Goal: Task Accomplishment & Management: Complete application form

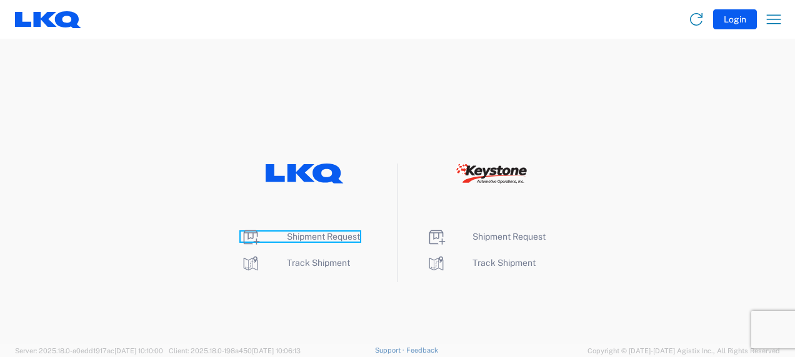
click at [304, 236] on span "Shipment Request" at bounding box center [323, 237] width 73 height 10
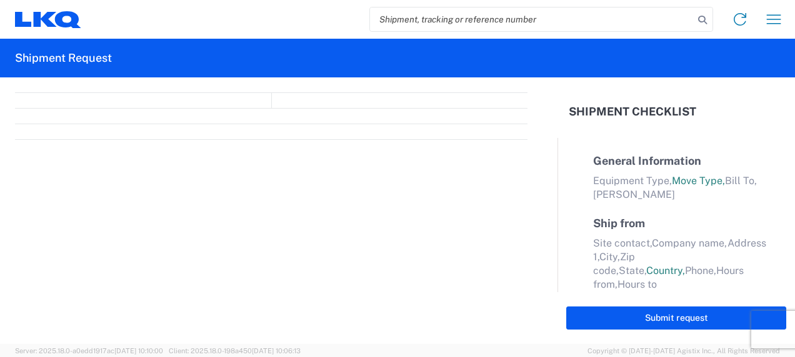
select select "FULL"
select select "LBS"
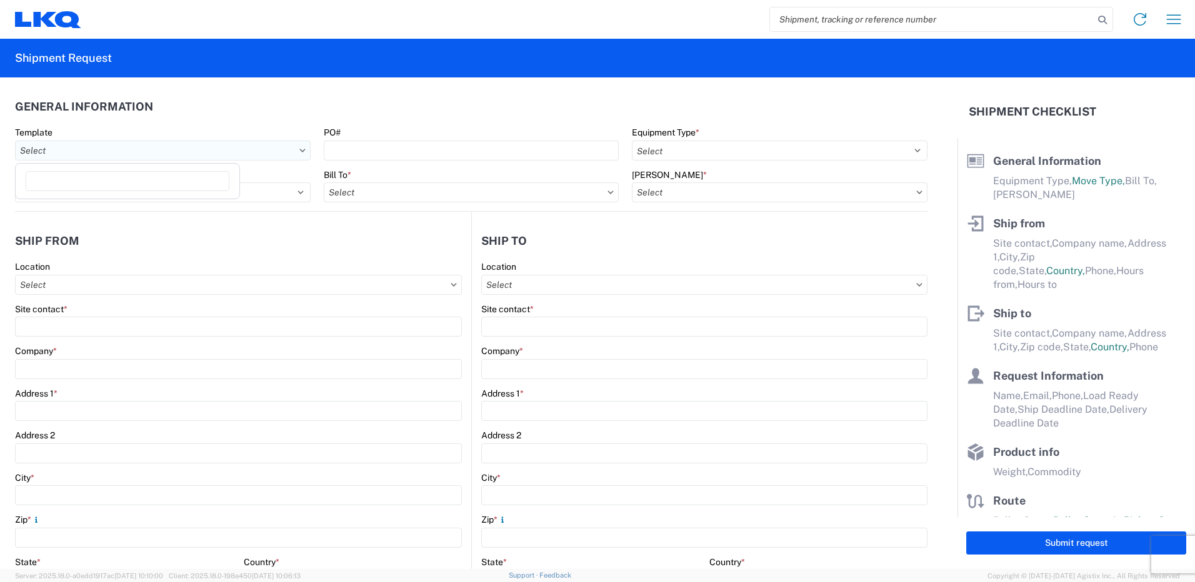
click at [296, 155] on input "Template" at bounding box center [163, 151] width 296 height 20
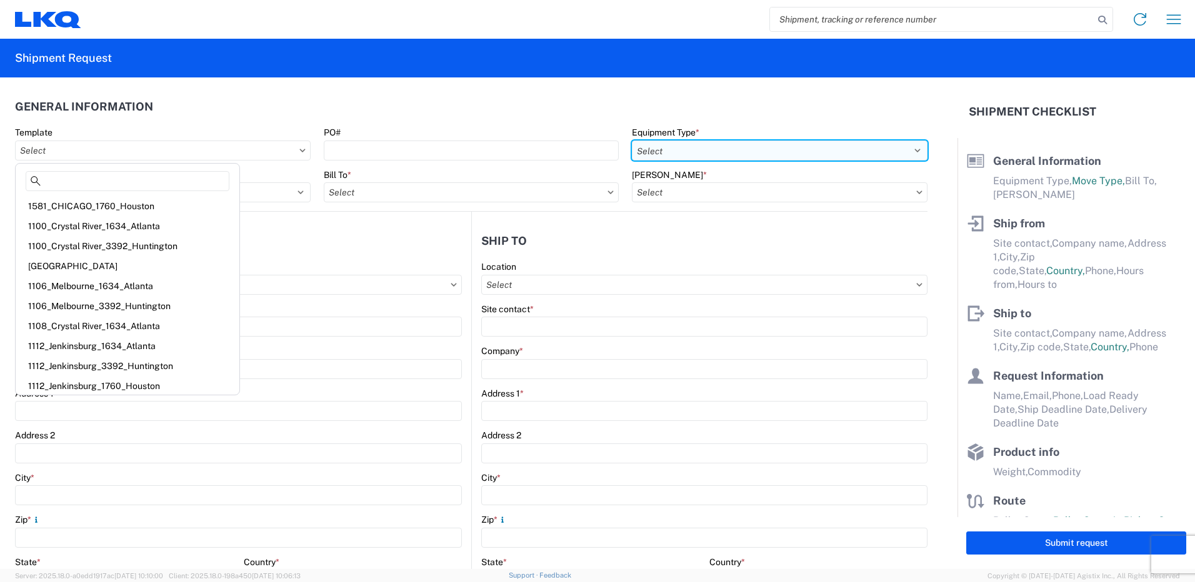
click at [742, 147] on select "Select 53’ Dry Van Flatbed Dropdeck (van) Lowboy (flatbed) Rail" at bounding box center [780, 151] width 296 height 20
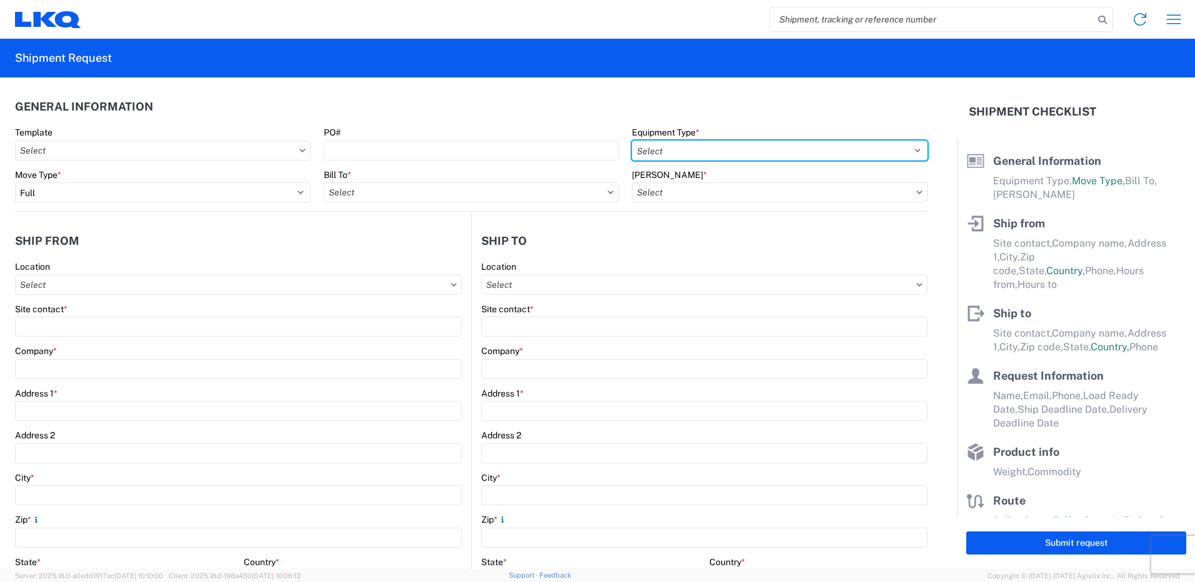
select select "STDV"
click at [632, 141] on select "Select 53’ Dry Van Flatbed Dropdeck (van) Lowboy (flatbed) Rail" at bounding box center [780, 151] width 296 height 20
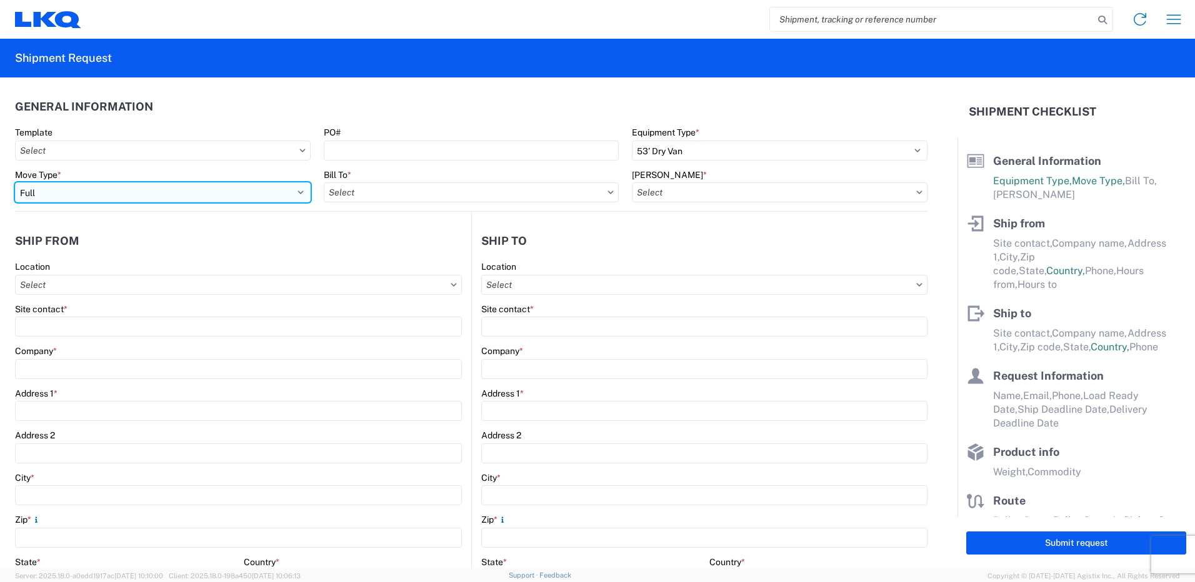
click at [277, 192] on select "Select Full Partial TL" at bounding box center [163, 192] width 296 height 20
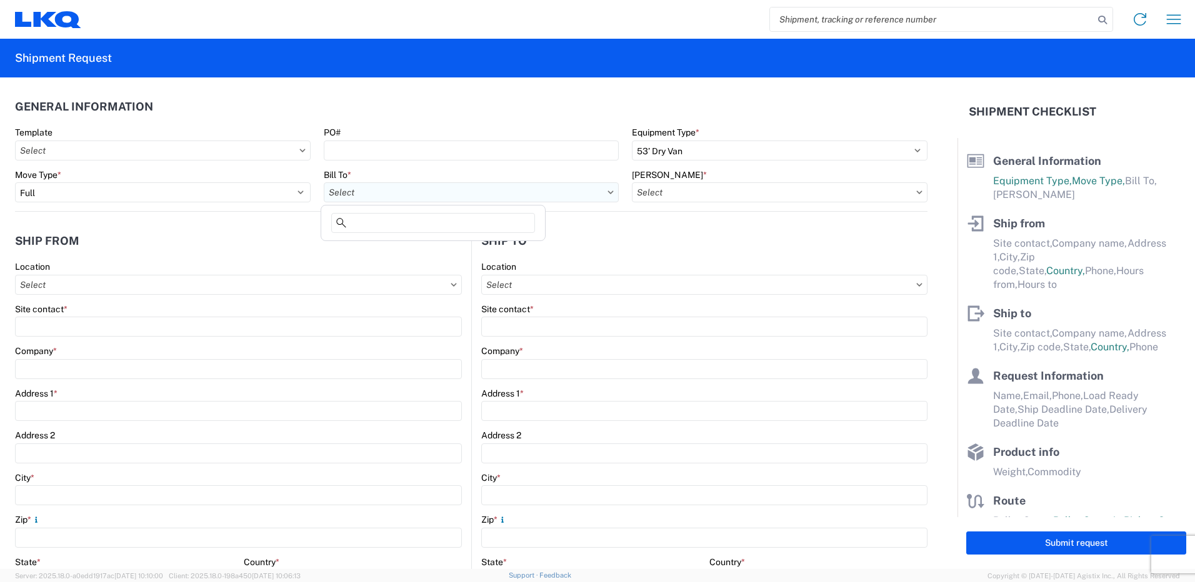
click at [368, 192] on input "Bill To *" at bounding box center [472, 192] width 296 height 20
type input "1"
type input "best"
click at [367, 244] on div "1760 - LKQ Best Core" at bounding box center [433, 248] width 219 height 20
type input "1760 - LKQ Best Core"
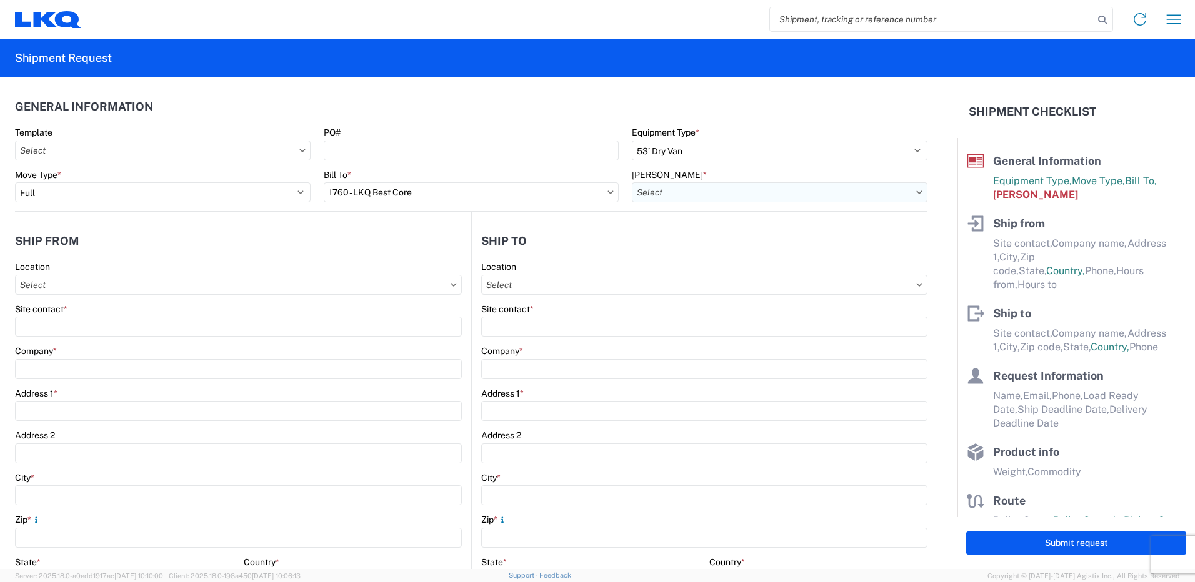
click at [671, 192] on input "[PERSON_NAME] *" at bounding box center [780, 192] width 296 height 20
click at [704, 245] on div "1760-1300-50180-0000 - 1760 Freight In - Cores" at bounding box center [738, 248] width 219 height 20
type input "1760-1300-50180-0000 - 1760 Freight In - Cores"
click at [342, 279] on input "Location" at bounding box center [238, 285] width 447 height 20
type input "1220"
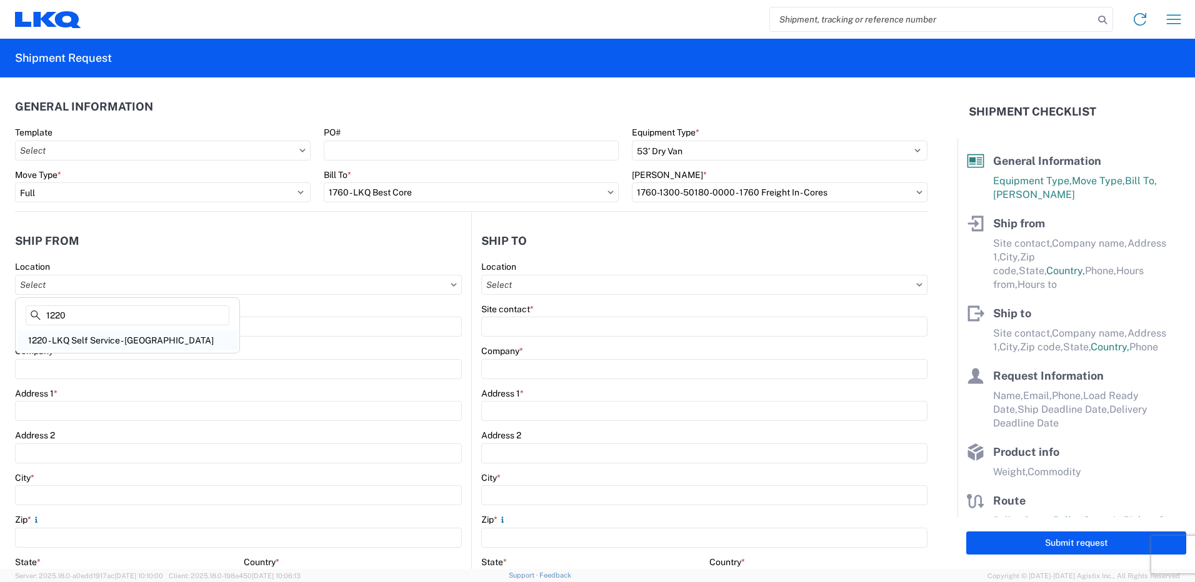
click at [192, 338] on div "1220 - LKQ Self Service - [GEOGRAPHIC_DATA]" at bounding box center [127, 341] width 219 height 20
type input "1220 - LKQ Self Service - [GEOGRAPHIC_DATA]"
type input "LKQ Corporation"
type input "[STREET_ADDRESS]"
type input "[GEOGRAPHIC_DATA]"
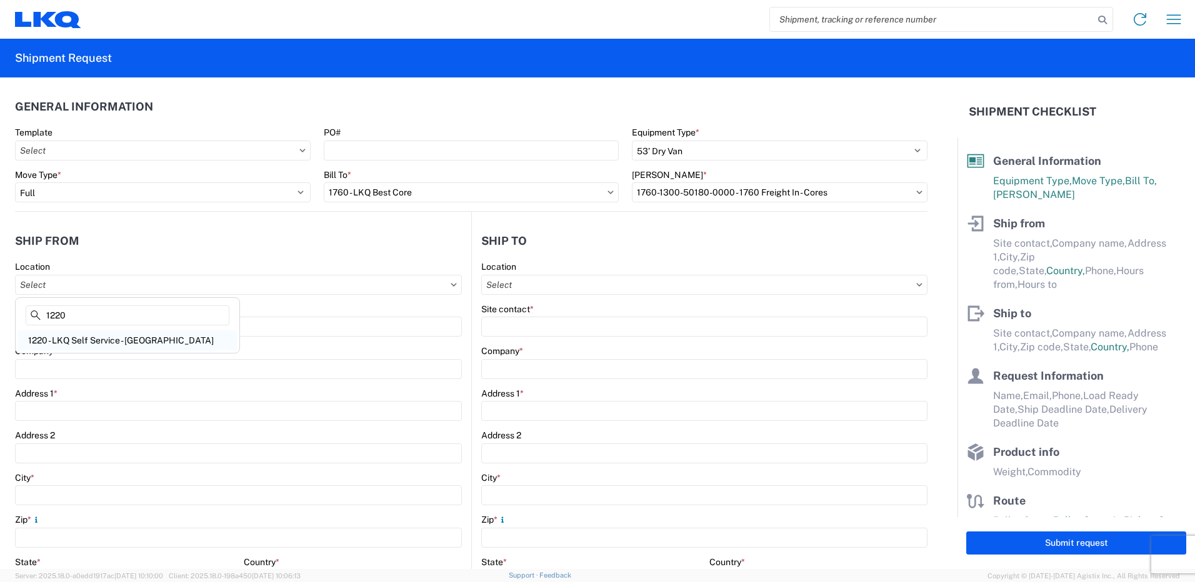
type input "29405"
select select "SC"
select select "US"
type input "[PHONE_NUMBER]"
type input "07:00"
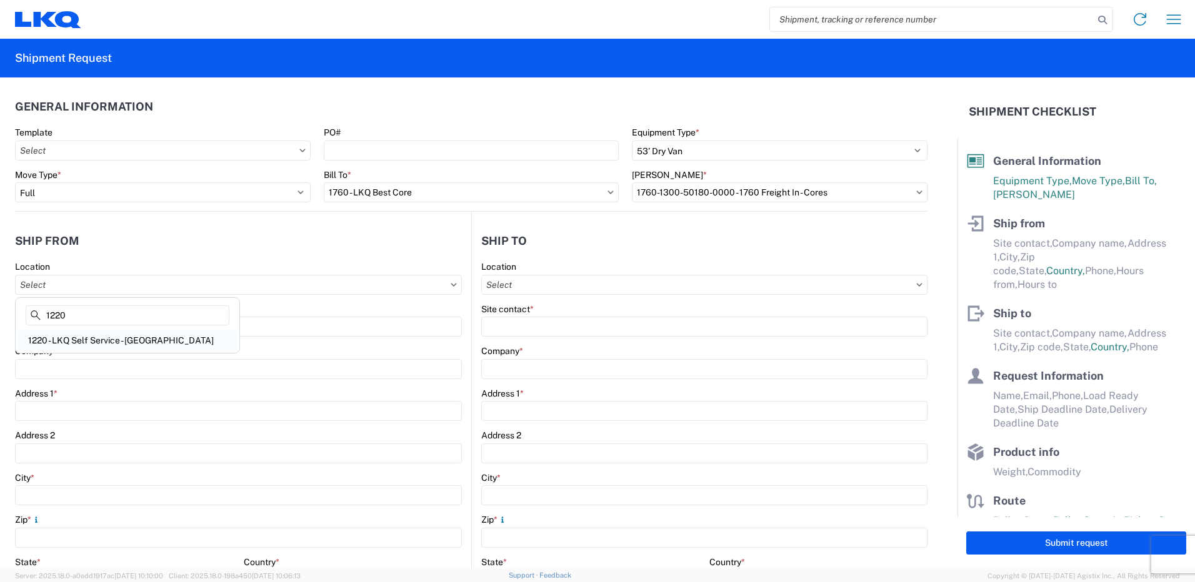
type input "17:00"
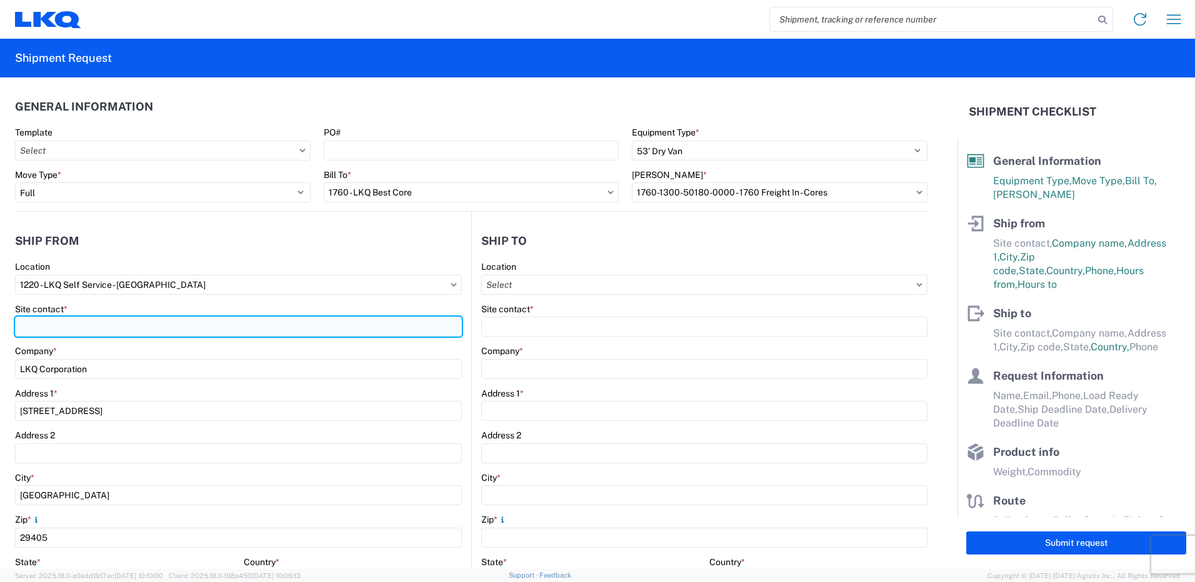
click at [162, 330] on input "Site contact *" at bounding box center [238, 327] width 447 height 20
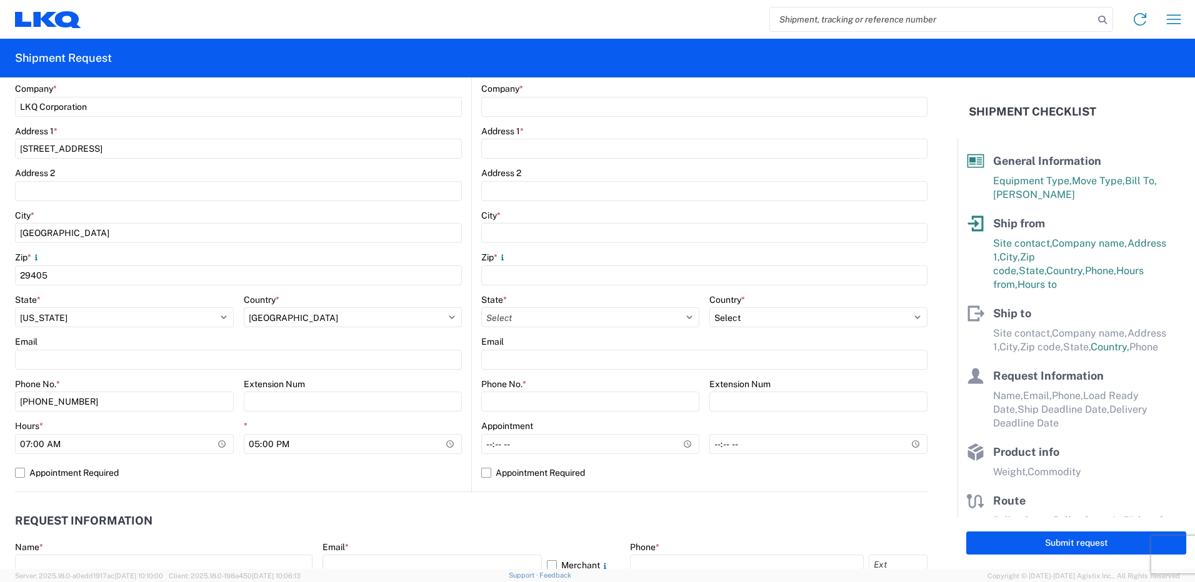
scroll to position [266, 0]
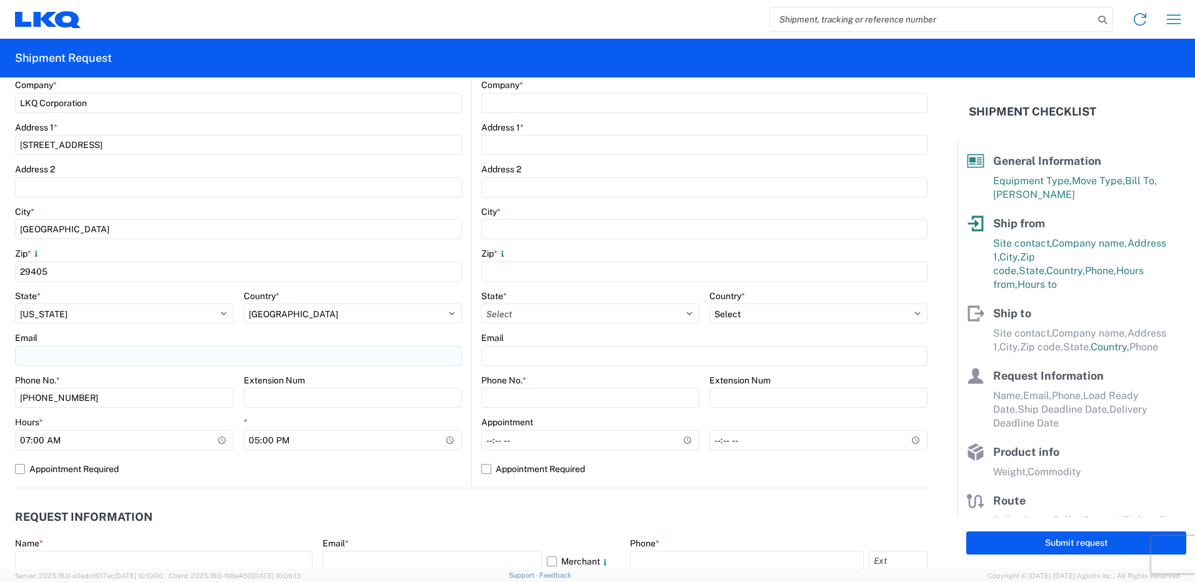
type input "[PERSON_NAME]"
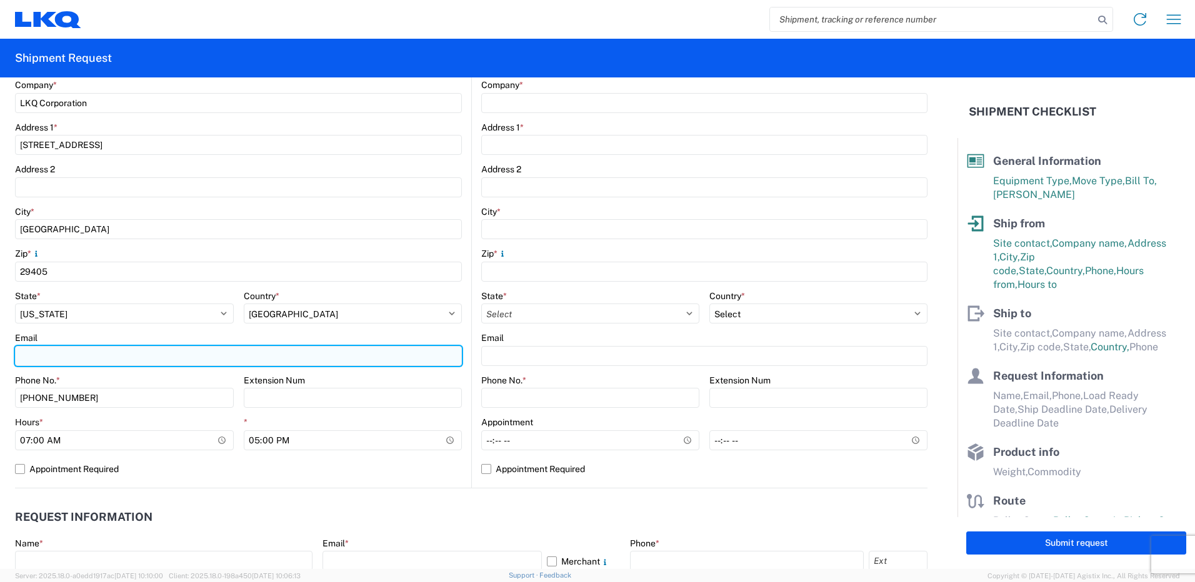
click at [45, 354] on input "Email" at bounding box center [238, 356] width 447 height 20
type input "[EMAIL_ADDRESS][DOMAIN_NAME]"
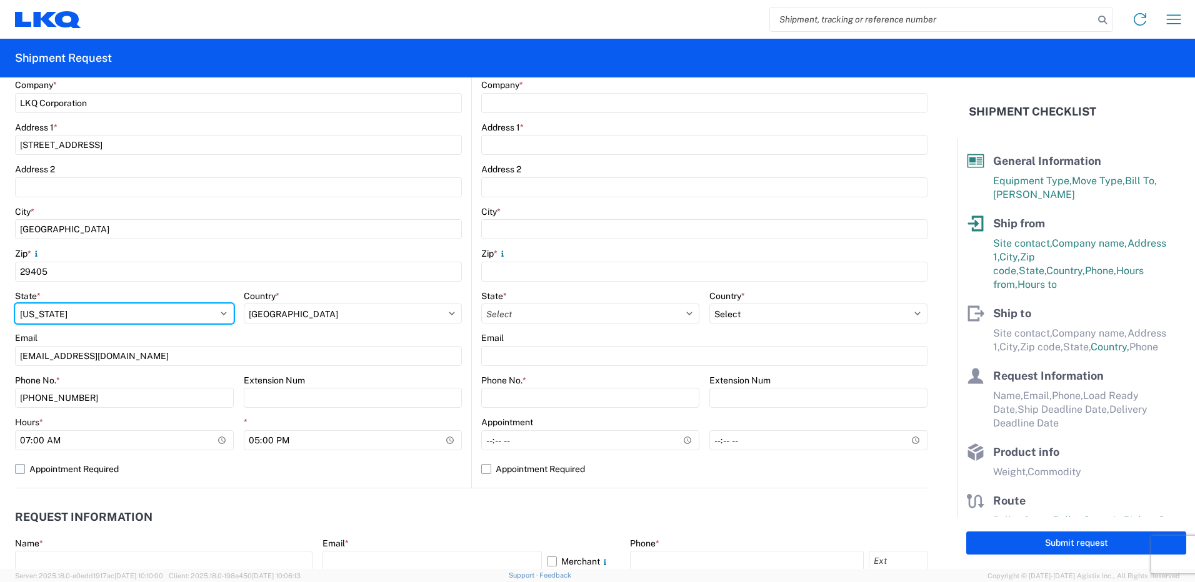
select select "PA"
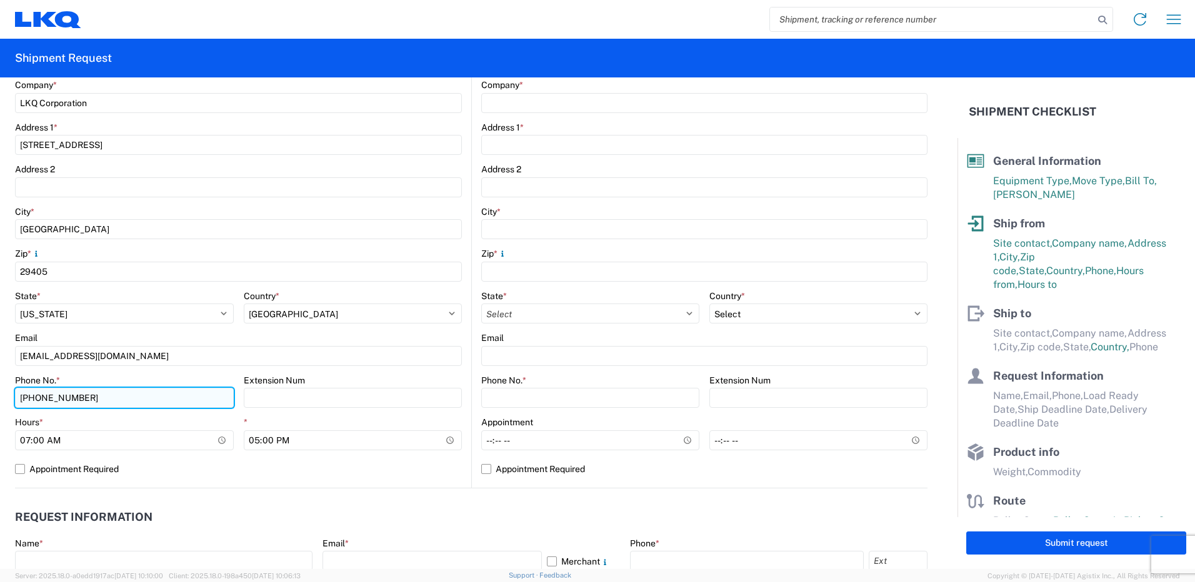
click at [56, 357] on input "[PHONE_NUMBER]" at bounding box center [124, 398] width 219 height 20
click at [94, 357] on input "[PHONE_NUMBER]" at bounding box center [124, 398] width 219 height 20
type input "8437545955"
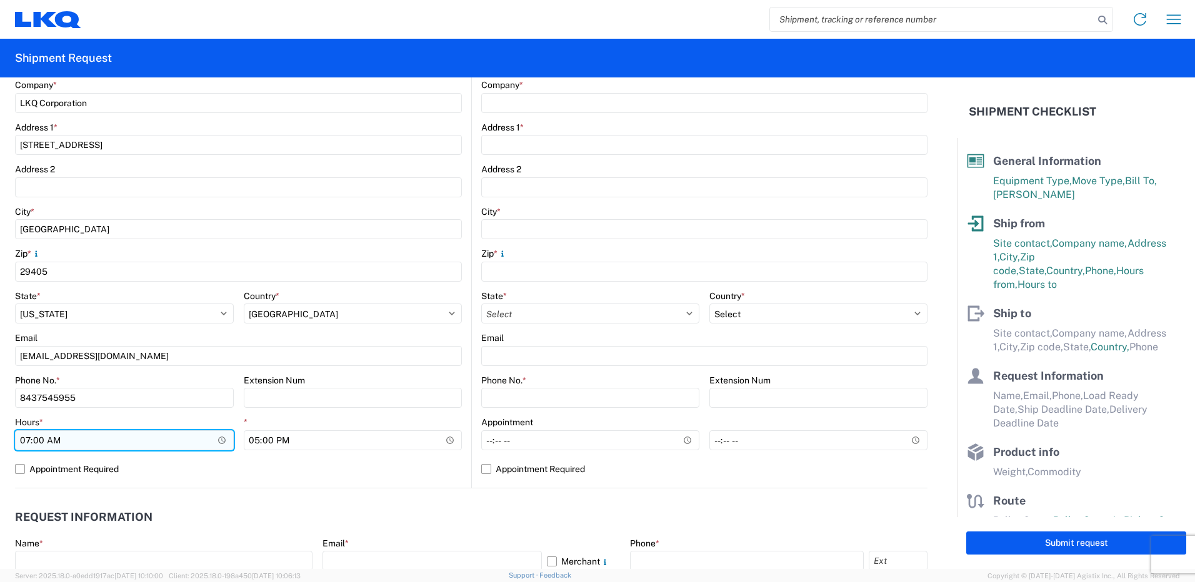
click at [224, 357] on input "07:00" at bounding box center [124, 441] width 219 height 20
type input "08:00"
click at [158, 357] on agx-form-control-wrapper-v2 "Hours * 08:00" at bounding box center [124, 438] width 219 height 42
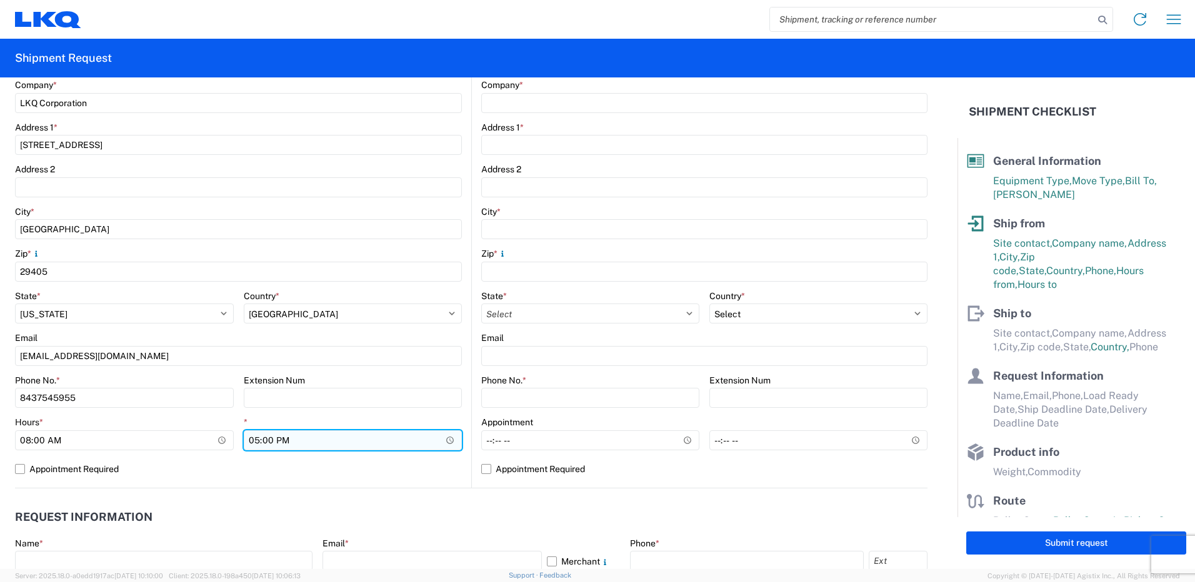
click at [417, 357] on input "17:00" at bounding box center [353, 441] width 219 height 20
click at [444, 357] on input "17:00" at bounding box center [353, 441] width 219 height 20
type input "16:00"
click at [367, 357] on label "Appointment Required" at bounding box center [238, 469] width 447 height 20
click at [0, 0] on input "Appointment Required" at bounding box center [0, 0] width 0 height 0
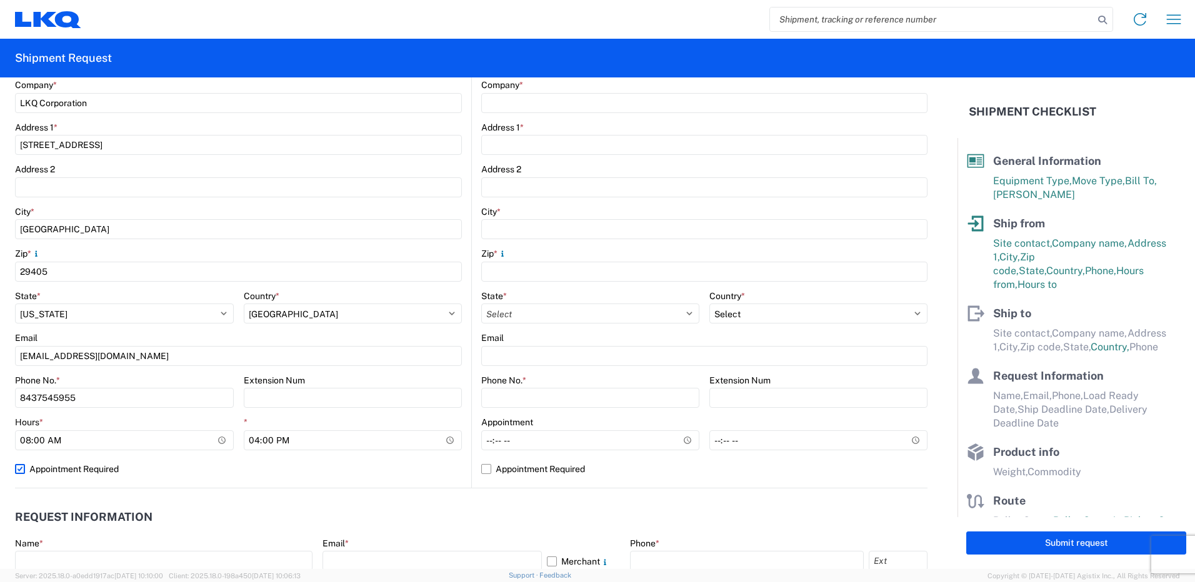
select select "PA"
select select "US"
click at [125, 319] on select "Select [US_STATE] [US_STATE] [US_STATE] [US_STATE] Armed Forces Americas Armed …" at bounding box center [124, 314] width 219 height 20
select select "SC"
click at [15, 304] on select "Select [US_STATE] [US_STATE] [US_STATE] [US_STATE] Armed Forces Americas Armed …" at bounding box center [124, 314] width 219 height 20
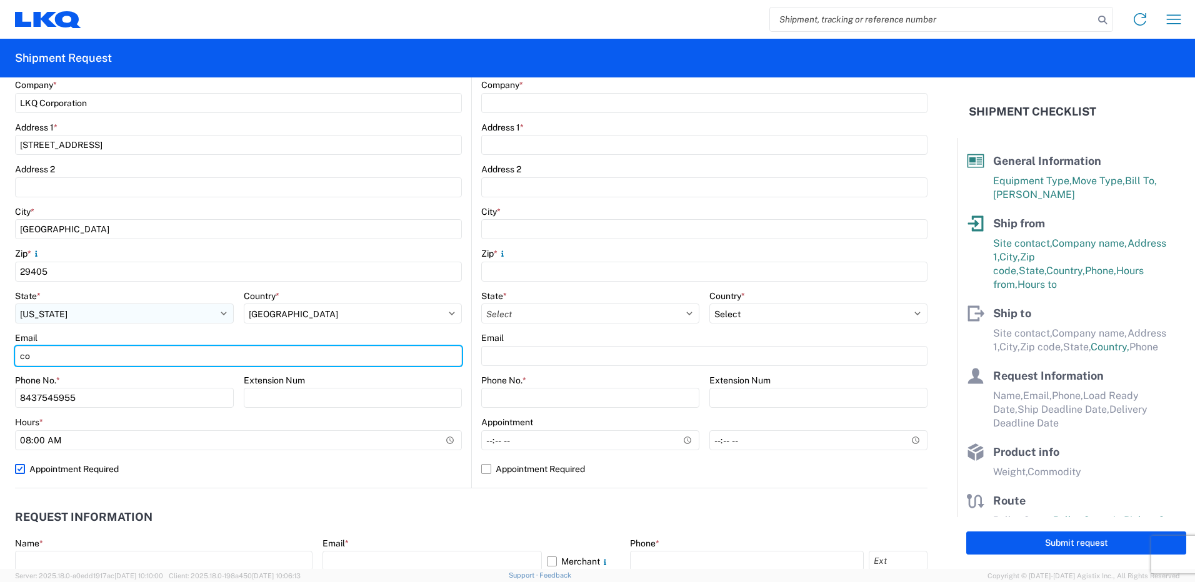
type input "[EMAIL_ADDRESS][DOMAIN_NAME]"
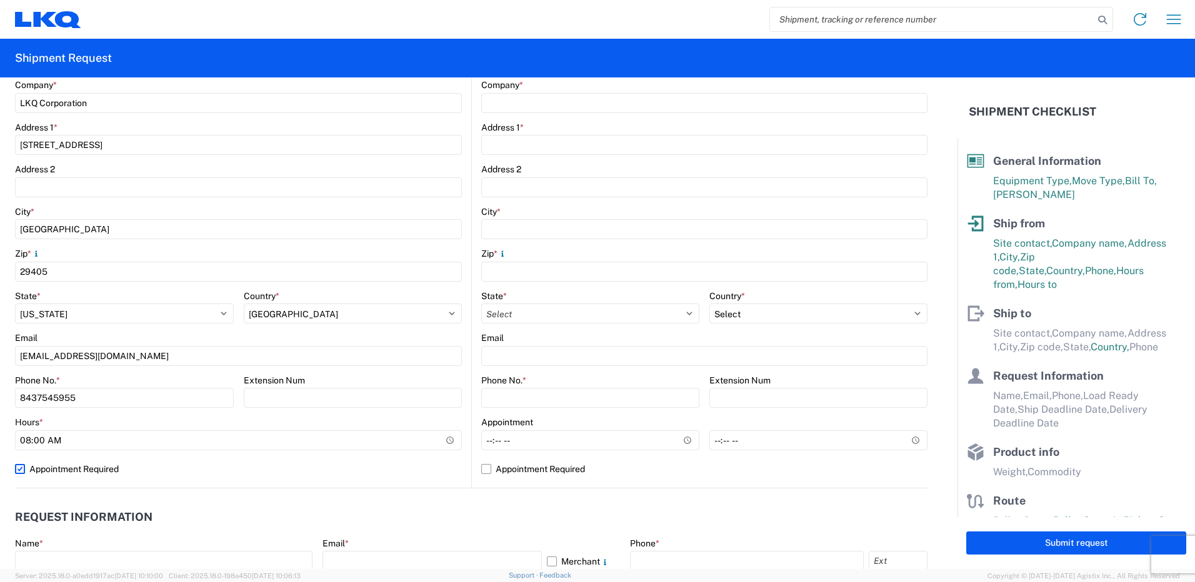
click at [167, 357] on div "1220 Location 1220 - LKQ Self Service - [GEOGRAPHIC_DATA] Site contact * [PERSO…" at bounding box center [238, 241] width 447 height 493
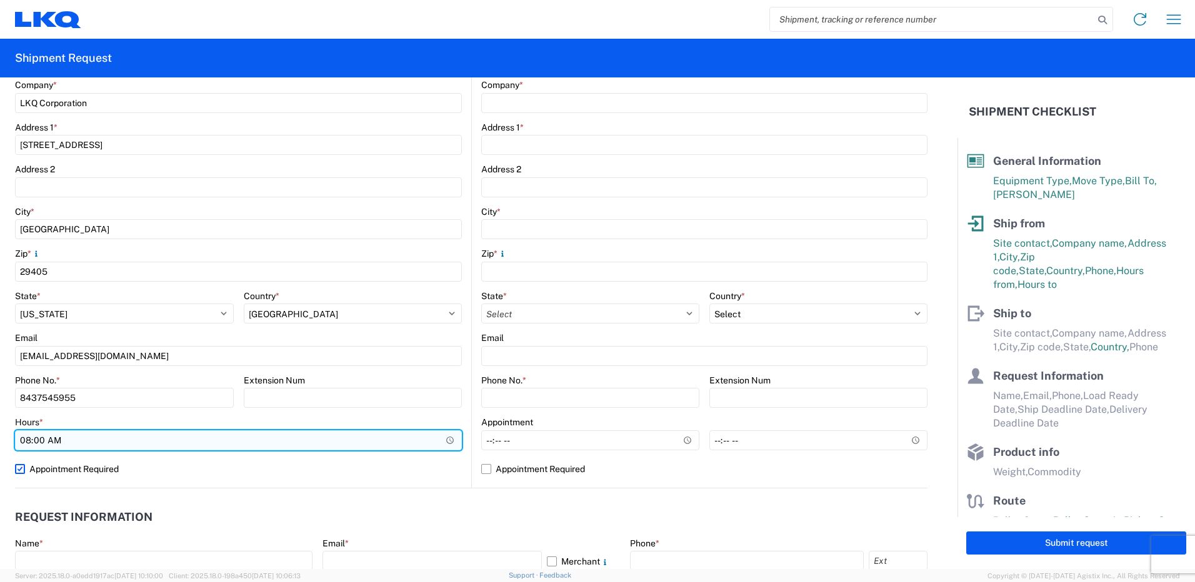
click at [447, 357] on input "08:00" at bounding box center [238, 441] width 447 height 20
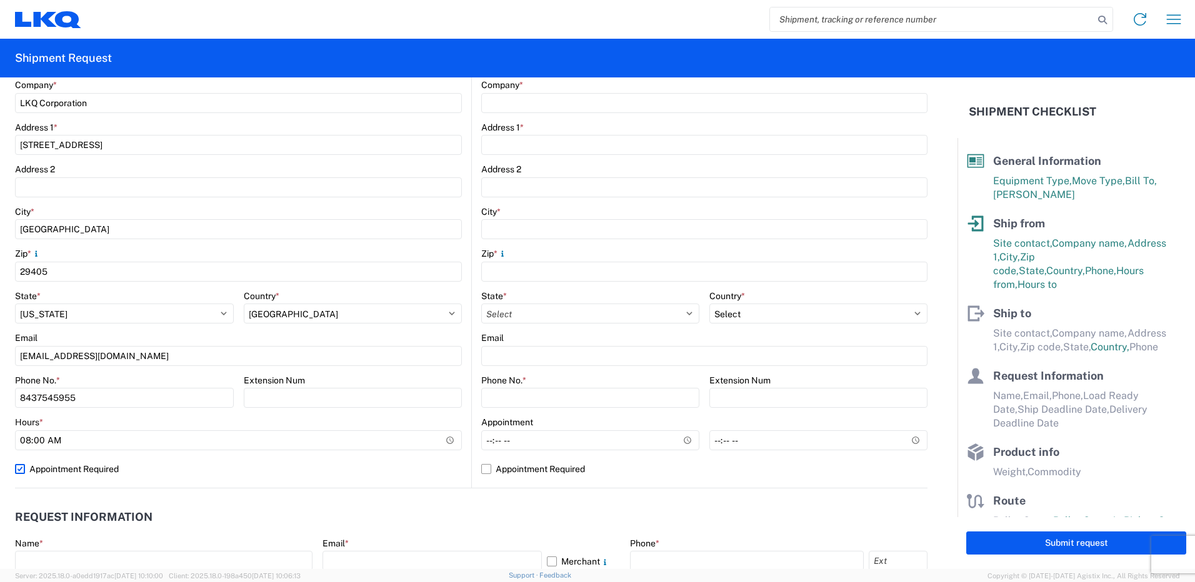
click at [407, 357] on agx-form-control-wrapper-v2 "Hours * 08:00" at bounding box center [238, 438] width 447 height 42
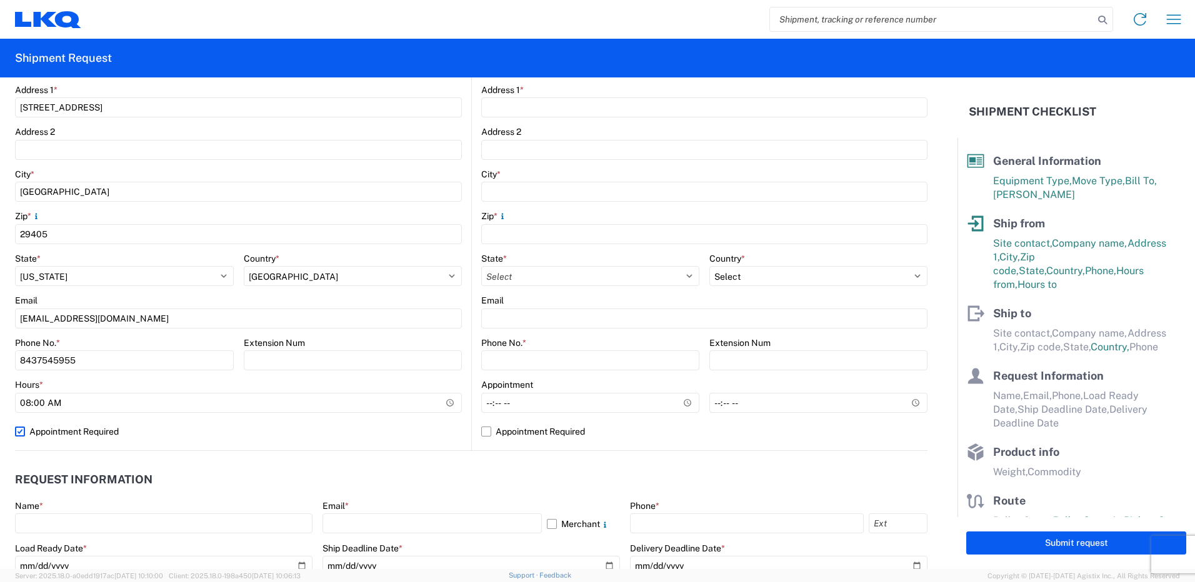
scroll to position [316, 0]
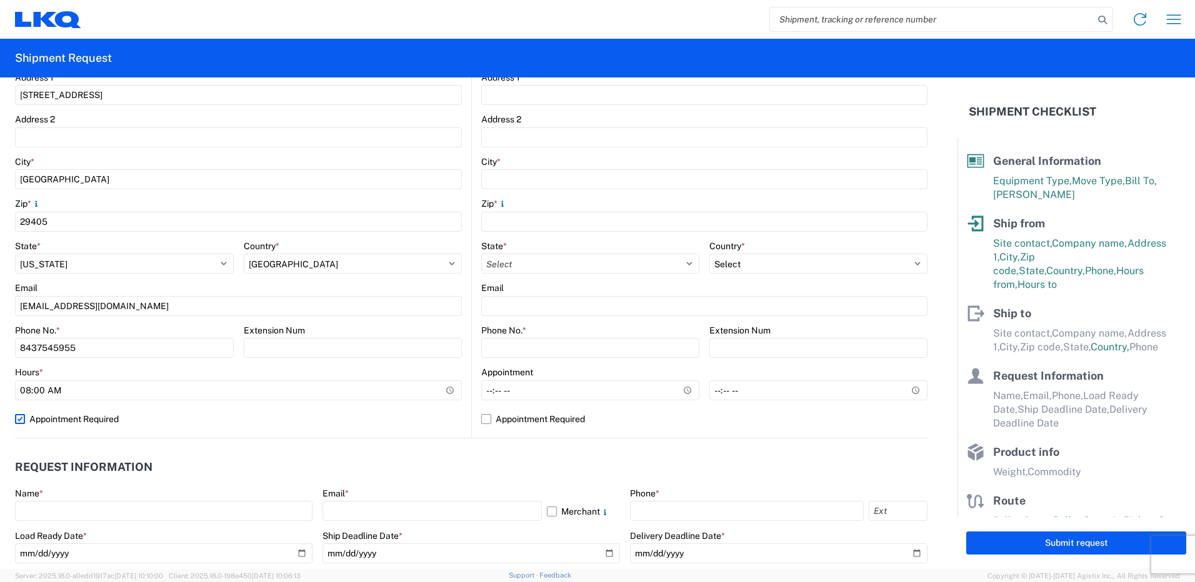
click at [18, 357] on label "Appointment Required" at bounding box center [238, 419] width 447 height 20
click at [0, 0] on input "Appointment Required" at bounding box center [0, 0] width 0 height 0
select select "US"
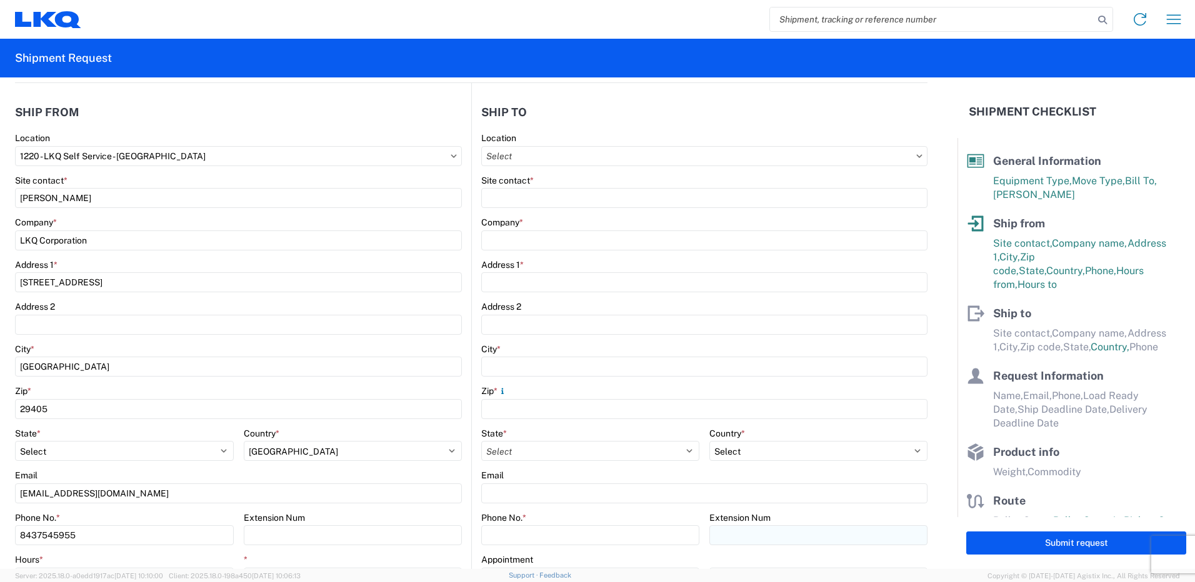
scroll to position [0, 0]
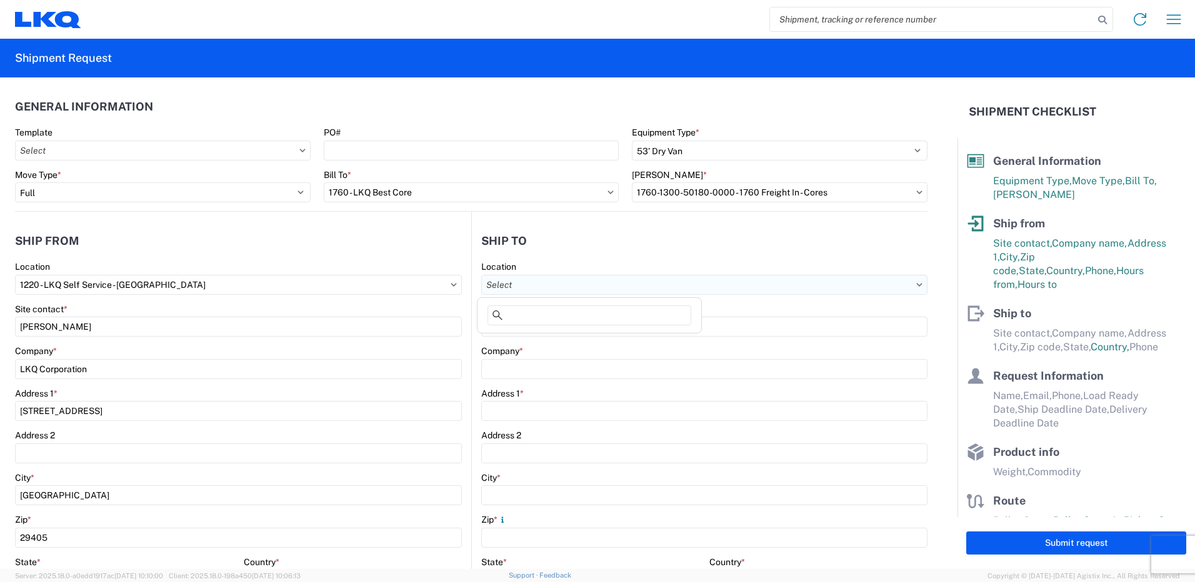
click at [519, 286] on input "Location" at bounding box center [704, 285] width 446 height 20
type input "1760"
click at [531, 342] on div "1760 - LKQ Best Core" at bounding box center [589, 341] width 219 height 20
type input "1760 - LKQ Best Core"
type input "LKQ Corporation"
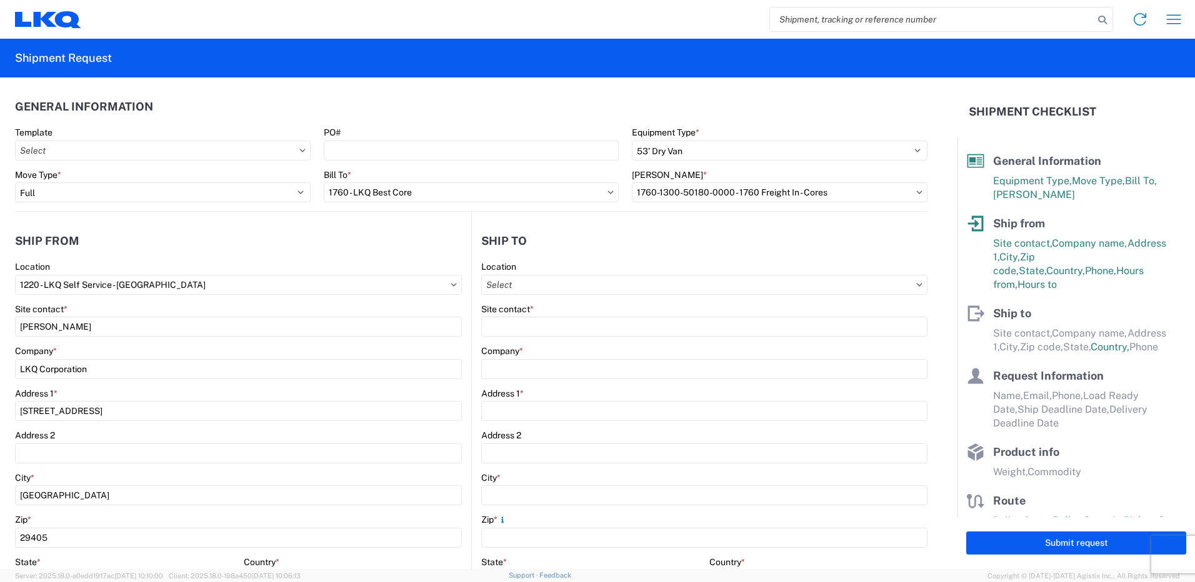
type input "[STREET_ADDRESS]"
type input "[GEOGRAPHIC_DATA]"
type input "77038"
select select "US"
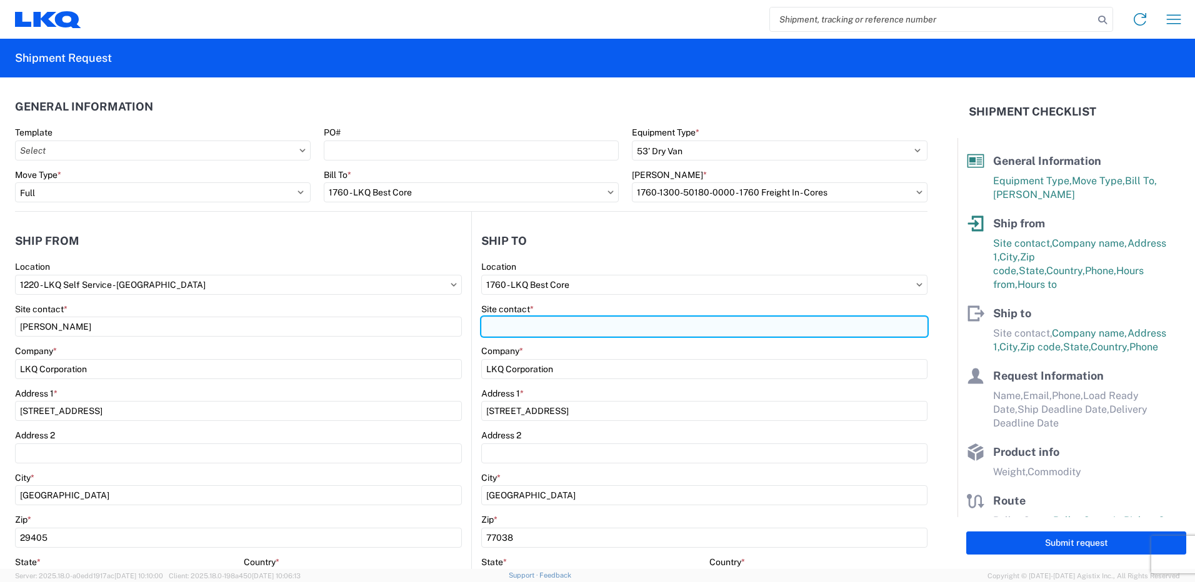
click at [518, 327] on input "Site contact *" at bounding box center [704, 327] width 446 height 20
click at [631, 322] on input "Site contact *" at bounding box center [704, 327] width 446 height 20
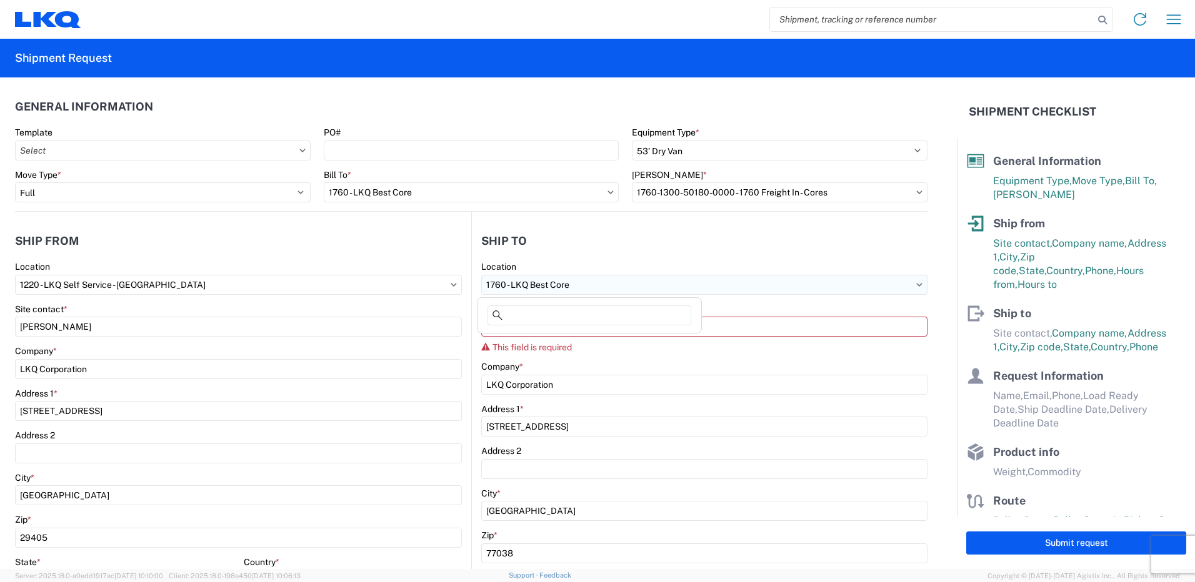
click at [641, 282] on input "1760 - LKQ Best Core" at bounding box center [704, 285] width 446 height 20
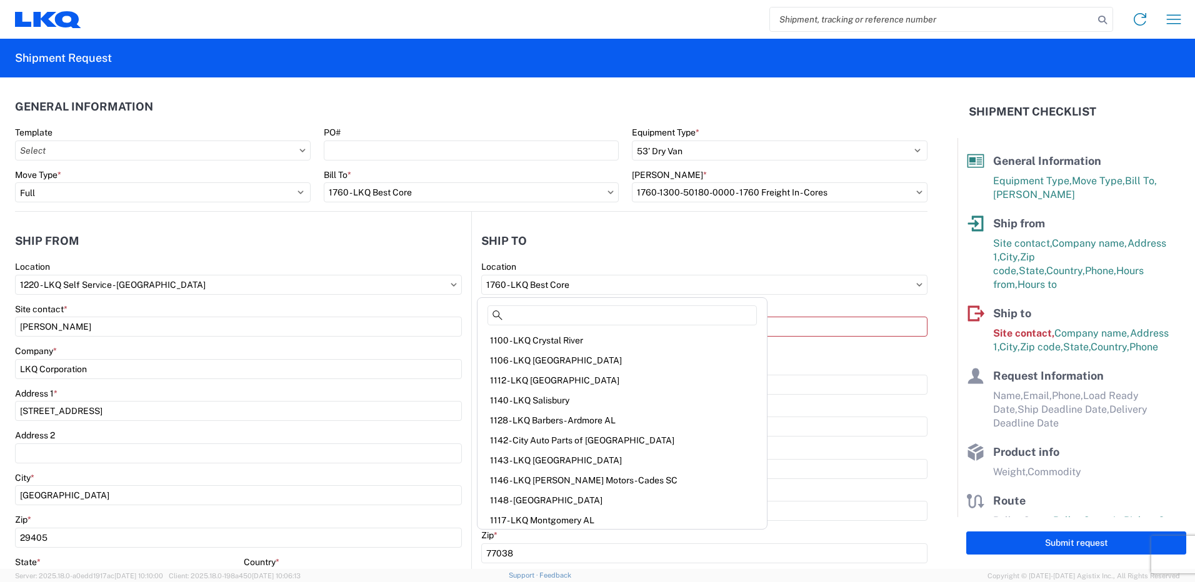
click at [642, 240] on header "Ship to" at bounding box center [700, 241] width 456 height 28
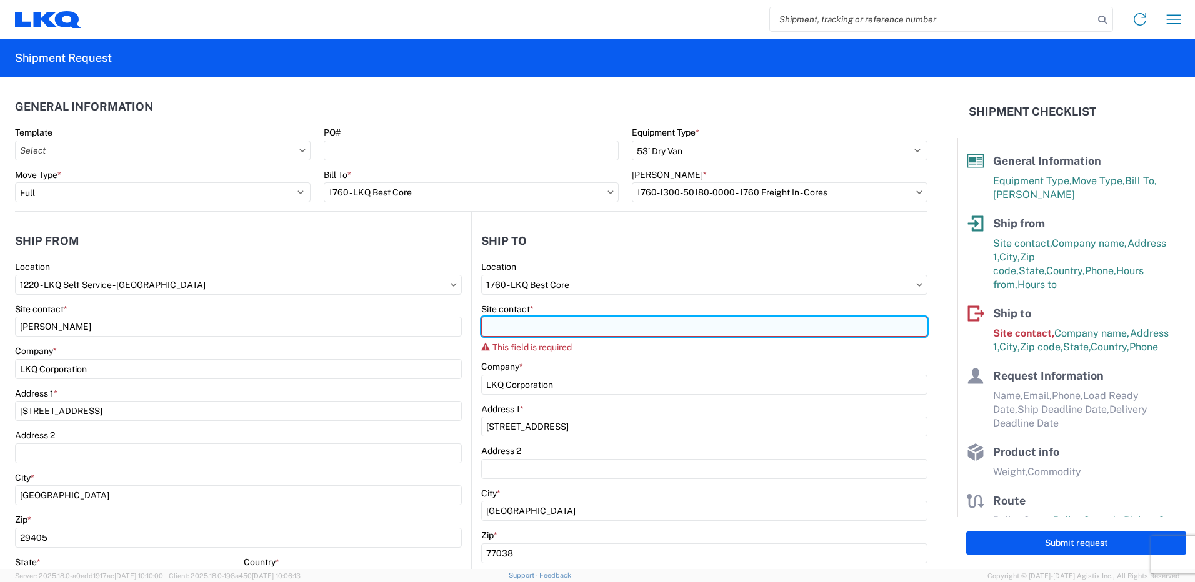
click at [584, 329] on input "Site contact *" at bounding box center [704, 327] width 446 height 20
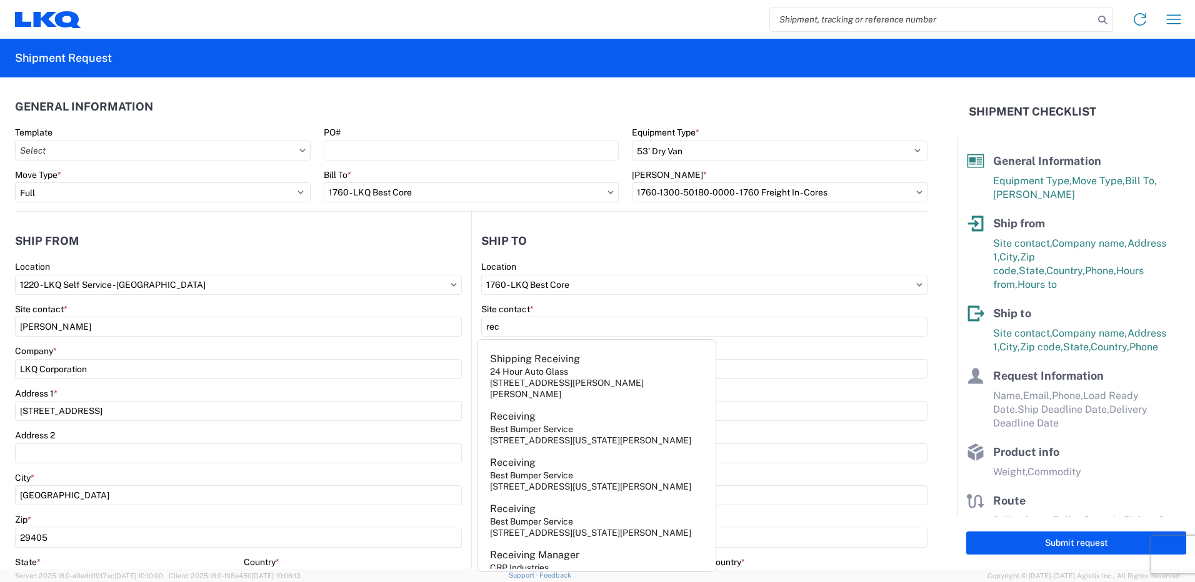
click at [647, 254] on header "Ship to" at bounding box center [700, 241] width 456 height 28
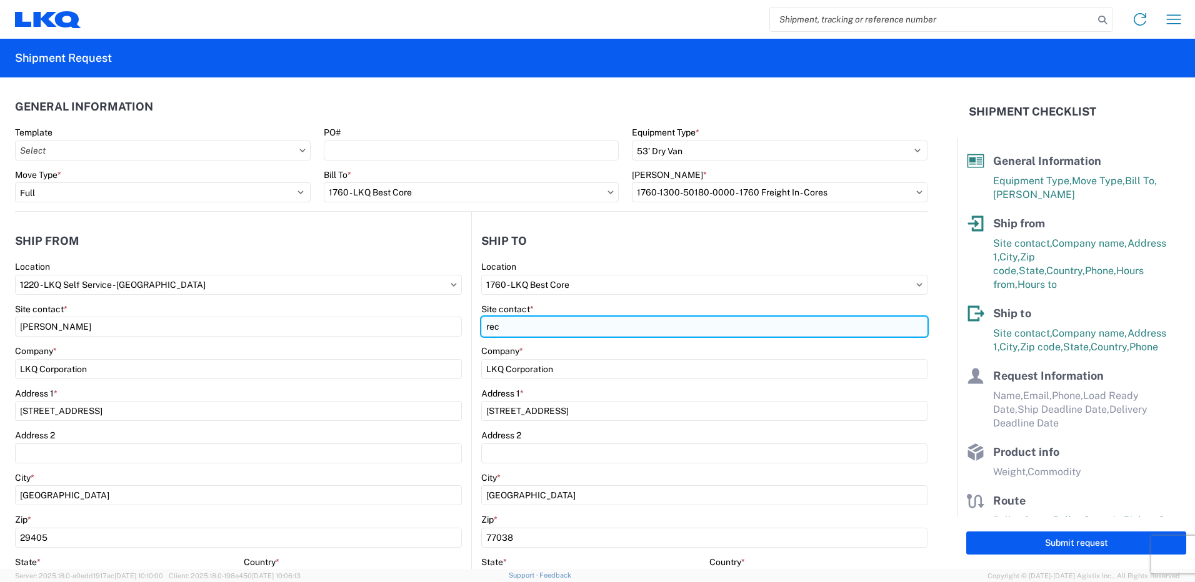
click at [563, 327] on input "rec" at bounding box center [704, 327] width 446 height 20
type input "r"
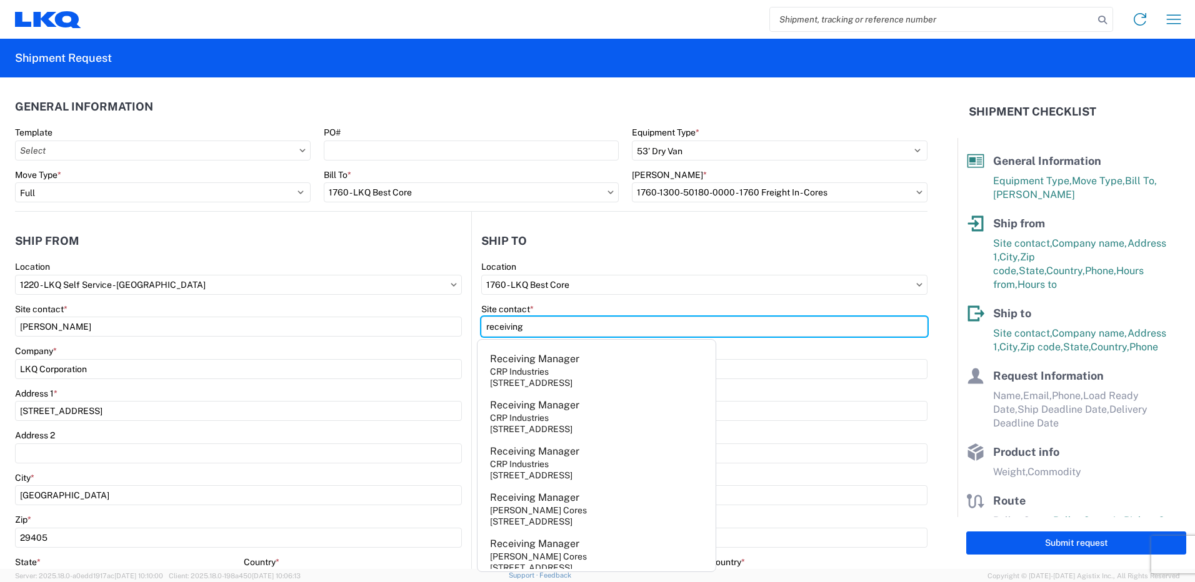
type input "receiving"
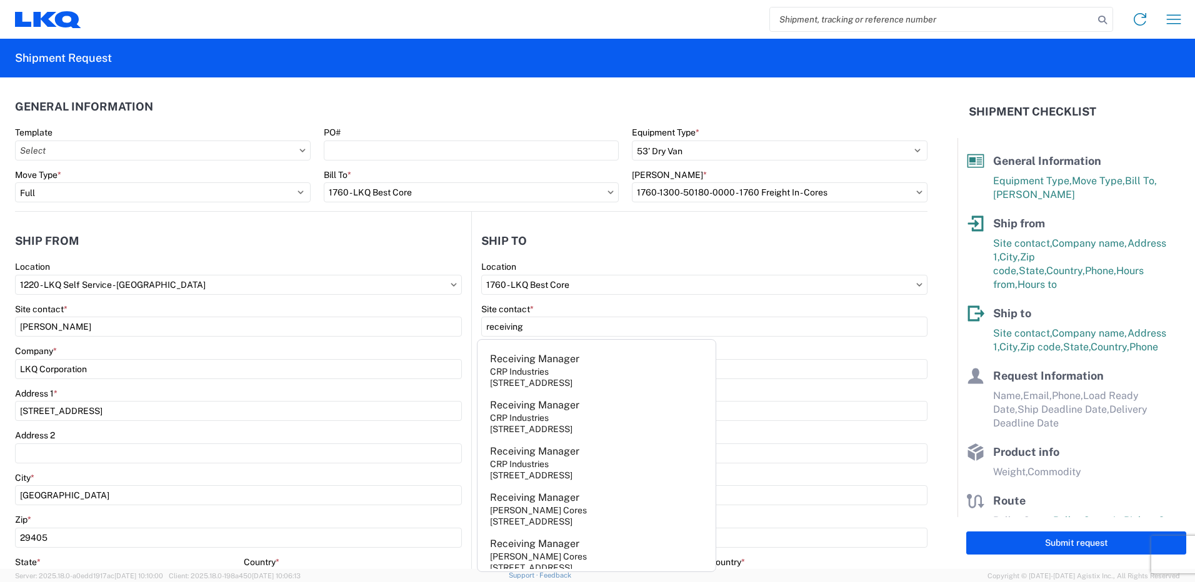
click at [739, 296] on agx-form-control-wrapper-v2 "Location 1760 - LKQ Best Core" at bounding box center [704, 282] width 446 height 42
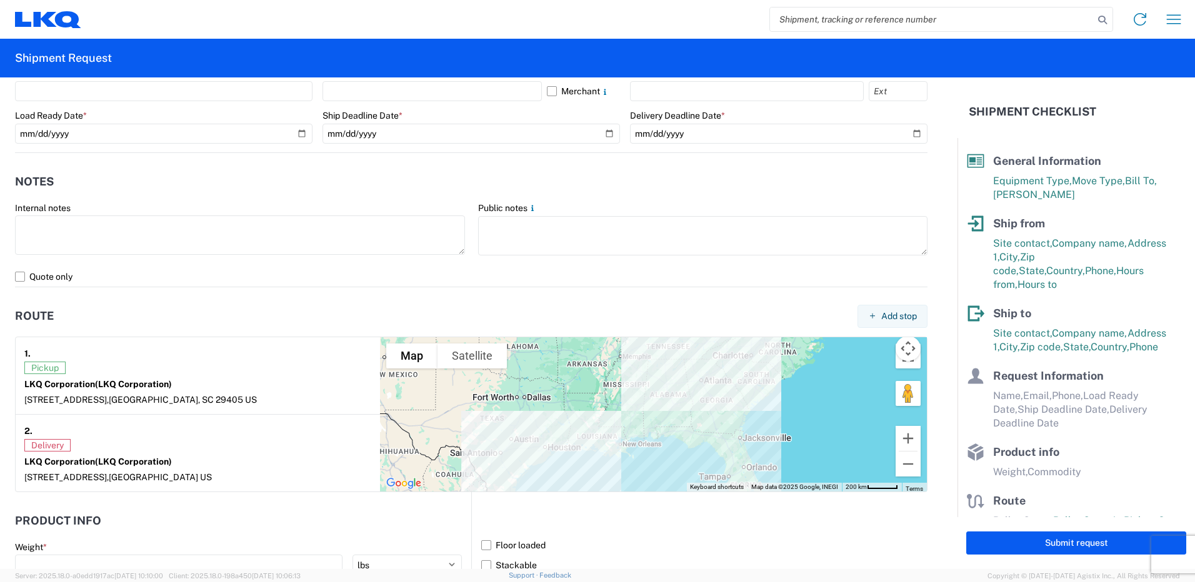
scroll to position [738, 0]
drag, startPoint x: 921, startPoint y: 445, endPoint x: 938, endPoint y: 406, distance: 42.8
click at [794, 357] on form "General Information Template PO# Equipment Type * Select 53’ Dry Van Flatbed Dr…" at bounding box center [478, 323] width 957 height 492
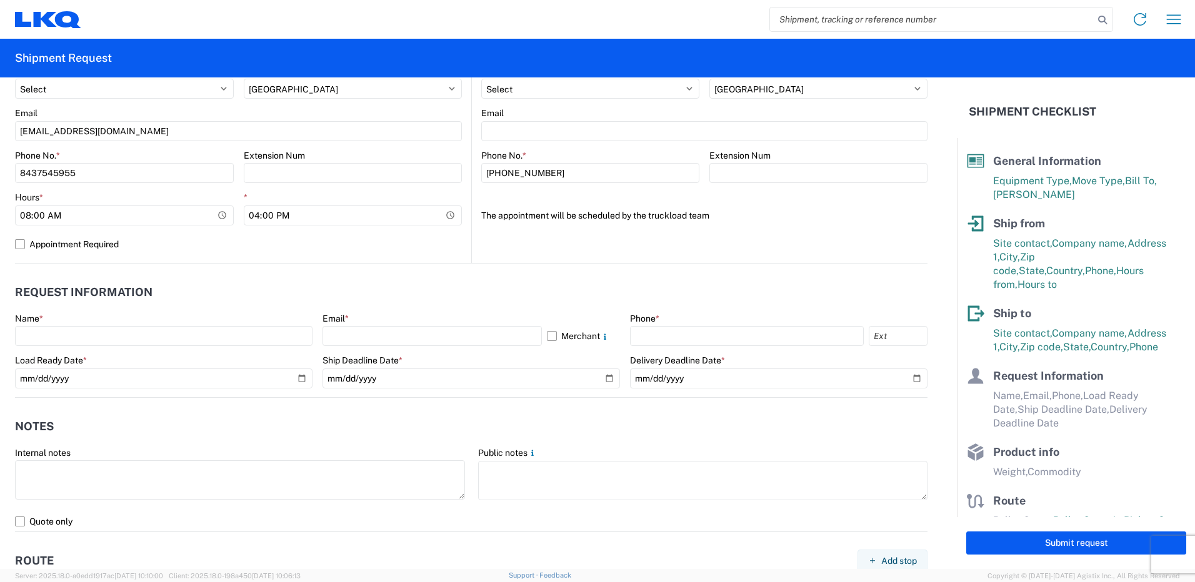
scroll to position [483, 0]
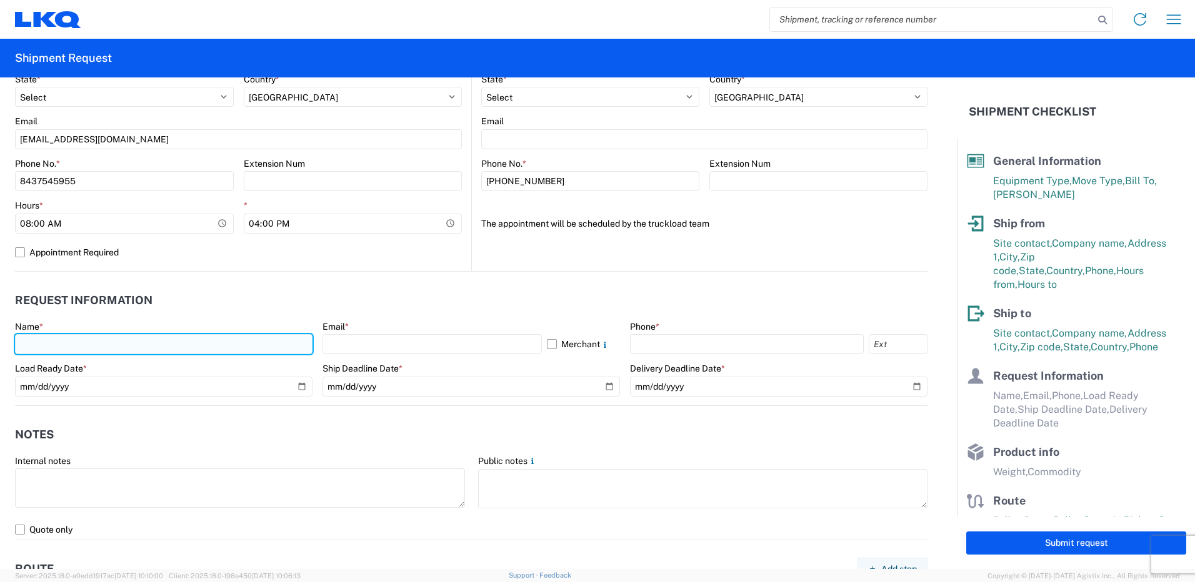
click at [104, 340] on input "text" at bounding box center [163, 344] width 297 height 20
type input "[PERSON_NAME]"
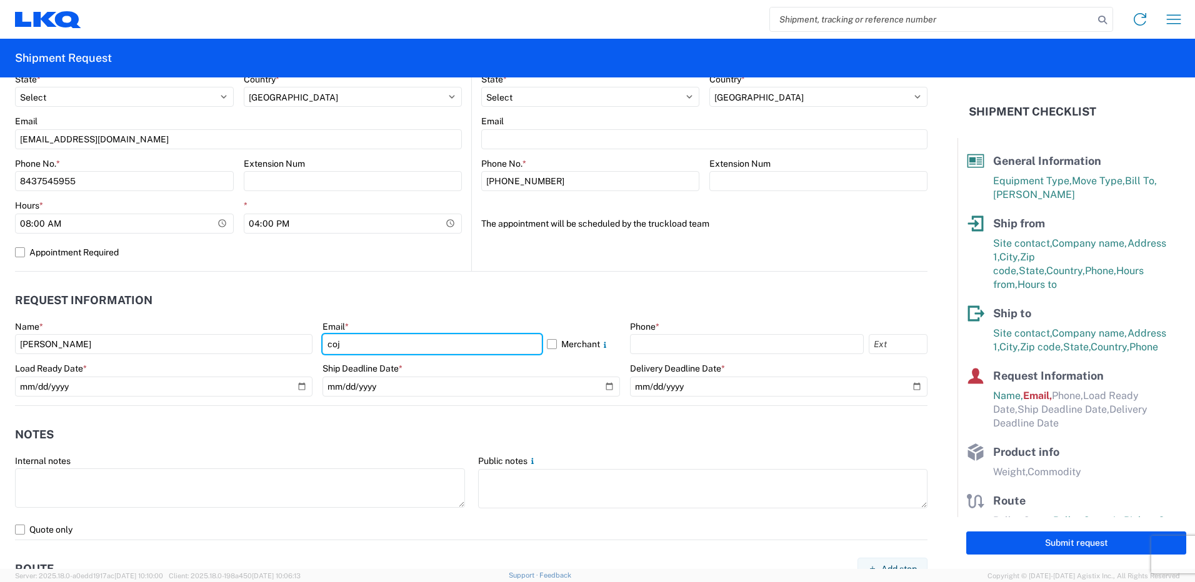
type input "[EMAIL_ADDRESS][DOMAIN_NAME]"
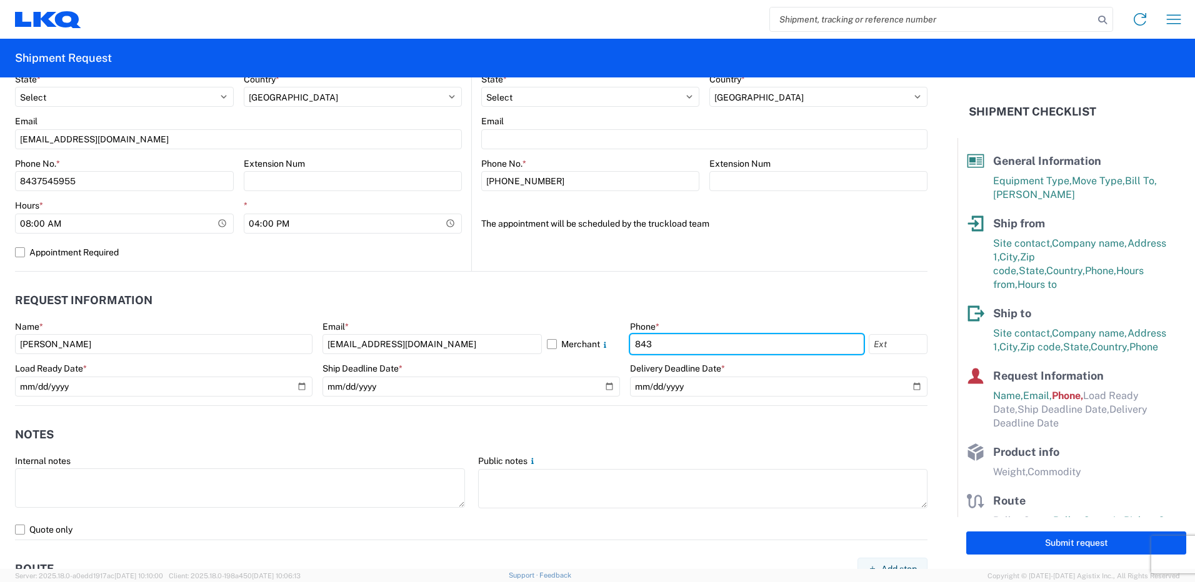
type input "8437545955"
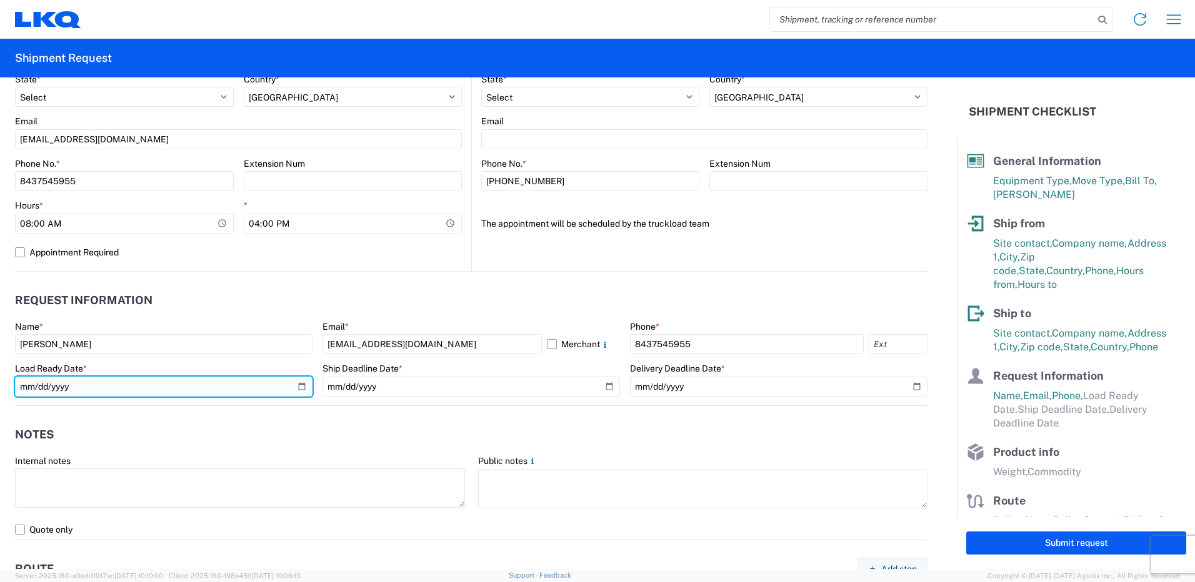
click at [301, 357] on input "date" at bounding box center [163, 387] width 297 height 20
type input "[DATE]"
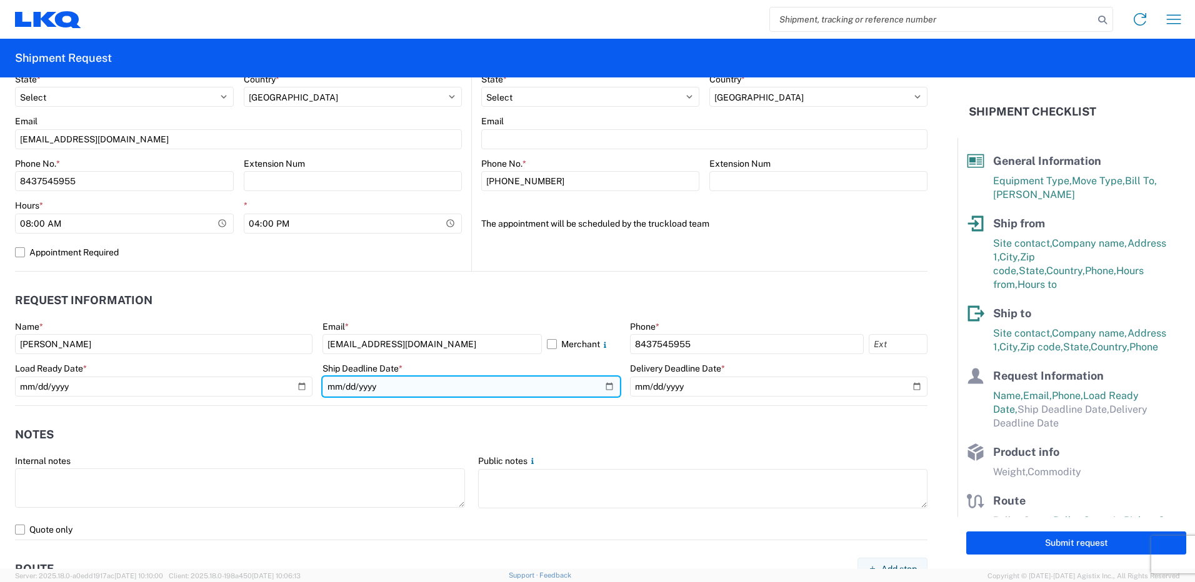
click at [369, 357] on input "date" at bounding box center [470, 387] width 297 height 20
click at [602, 357] on input "date" at bounding box center [470, 387] width 297 height 20
type input "[DATE]"
click at [426, 357] on input "[DATE]" at bounding box center [470, 387] width 297 height 20
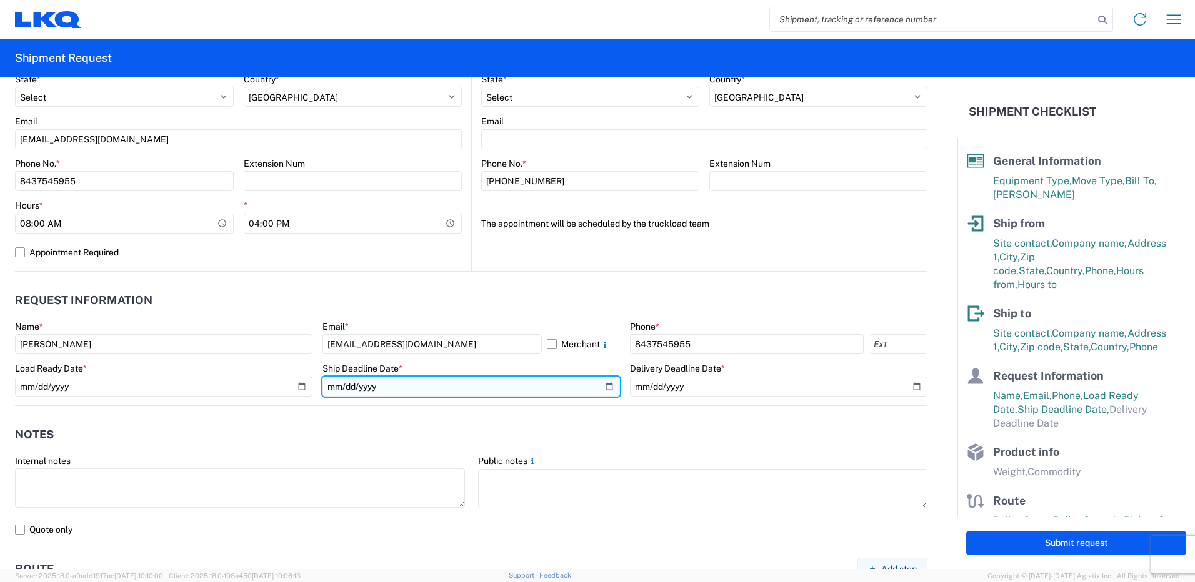
click at [426, 357] on input "[DATE]" at bounding box center [470, 387] width 297 height 20
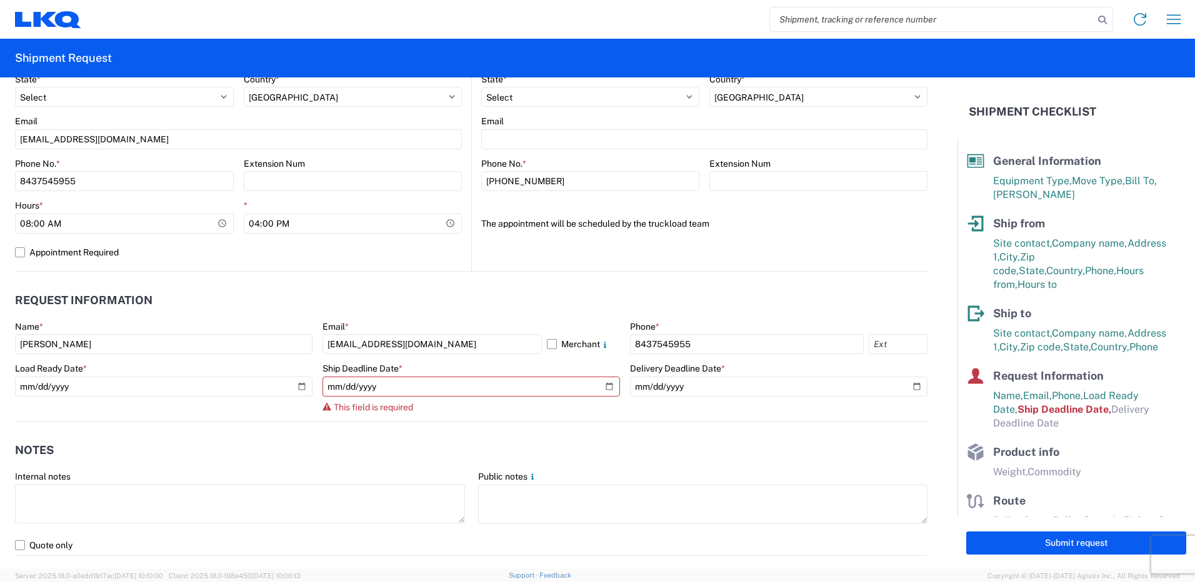
click at [484, 357] on div "Ship Deadline Date *" at bounding box center [470, 368] width 297 height 11
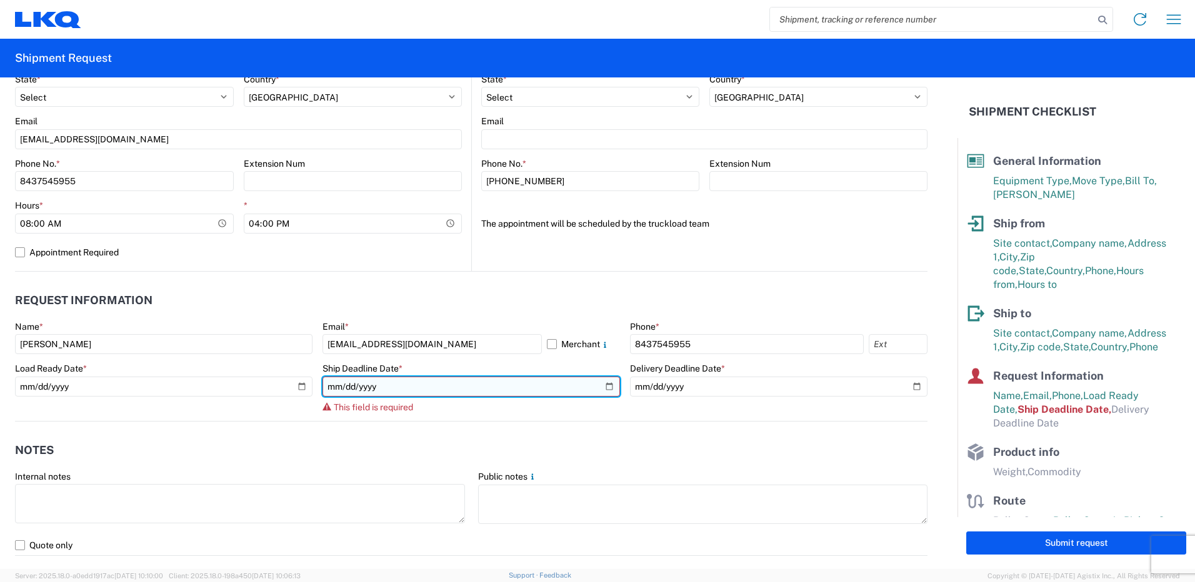
click at [603, 357] on input "date" at bounding box center [470, 387] width 297 height 20
type input "[DATE]"
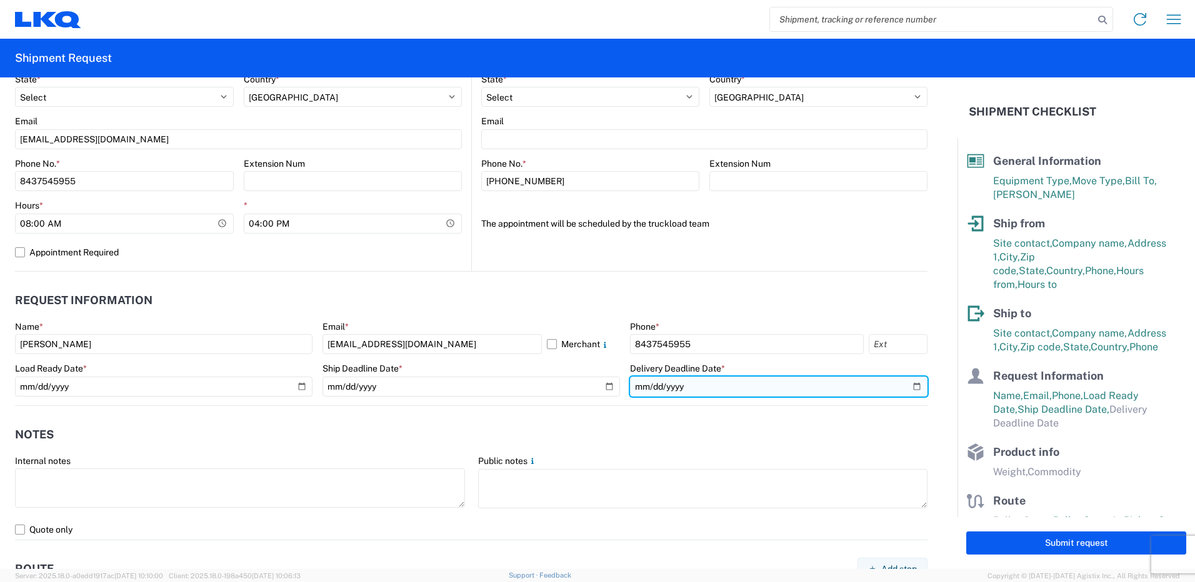
click at [794, 357] on input "date" at bounding box center [778, 387] width 297 height 20
type input "[DATE]"
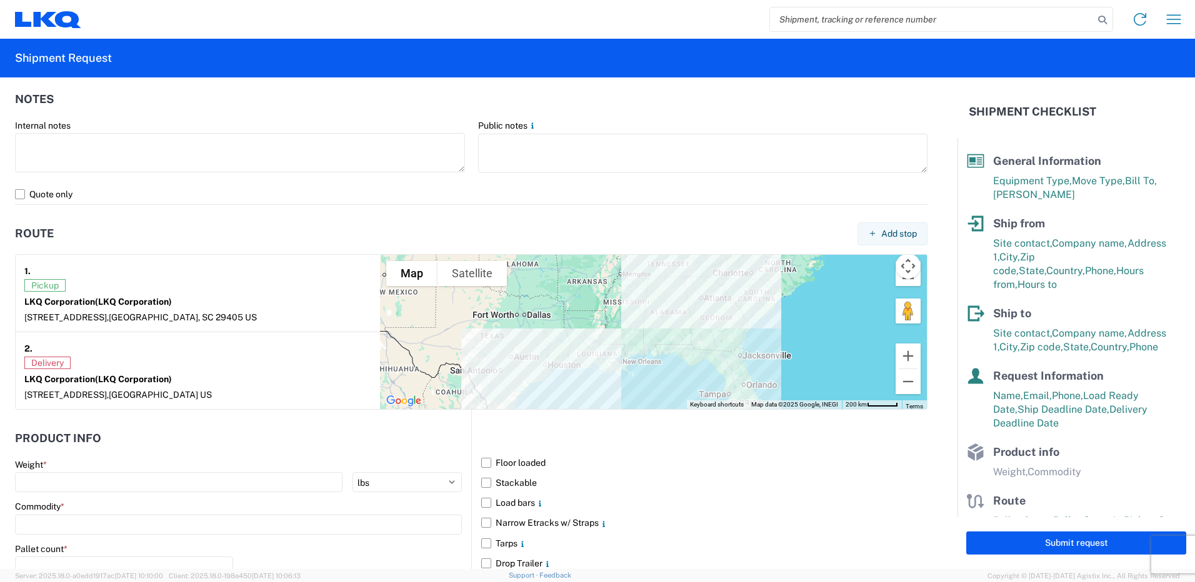
scroll to position [825, 0]
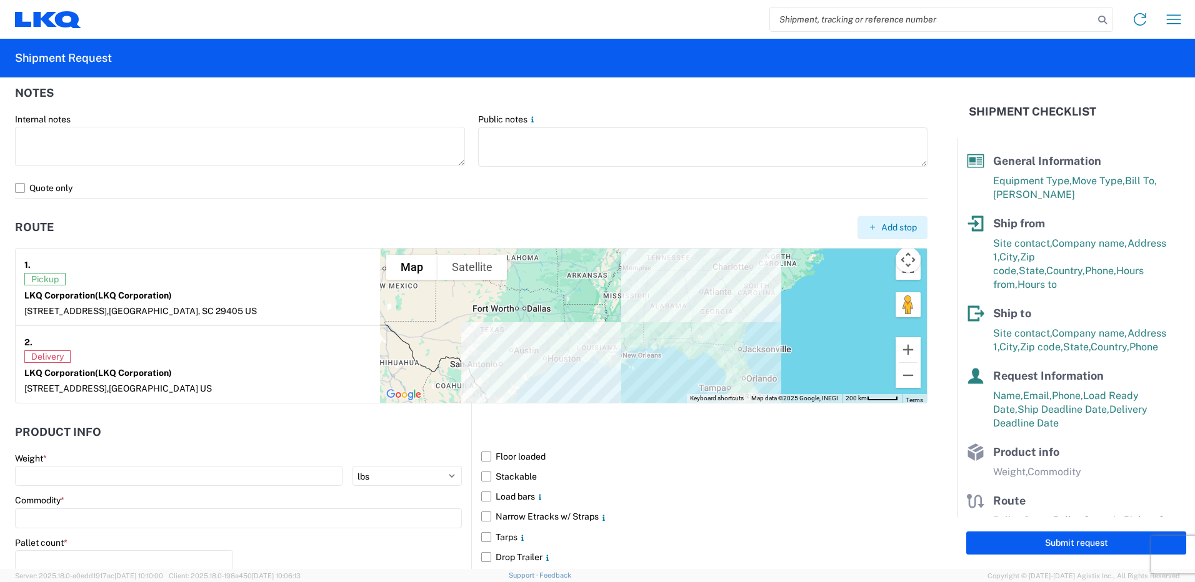
click at [794, 227] on span "Add stop" at bounding box center [899, 228] width 36 height 12
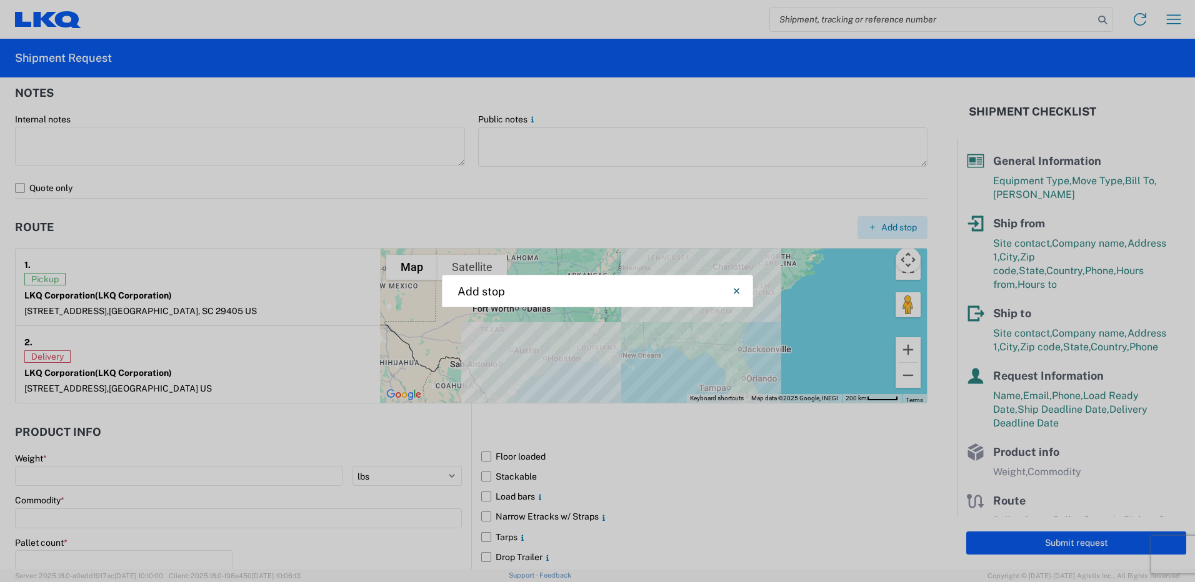
select select "US"
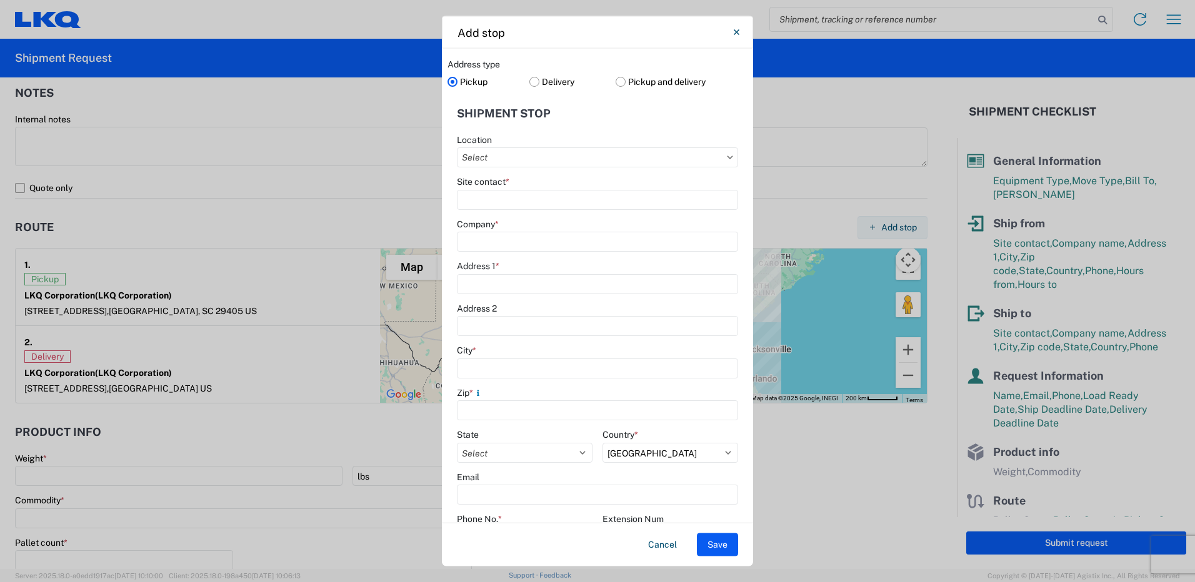
click at [727, 157] on icon at bounding box center [730, 157] width 6 height 3
click at [686, 160] on input "Location" at bounding box center [597, 157] width 281 height 20
type input "1"
type input "1163"
click at [557, 217] on div "1163 - LKQ Self Service - [GEOGRAPHIC_DATA]" at bounding box center [569, 213] width 219 height 20
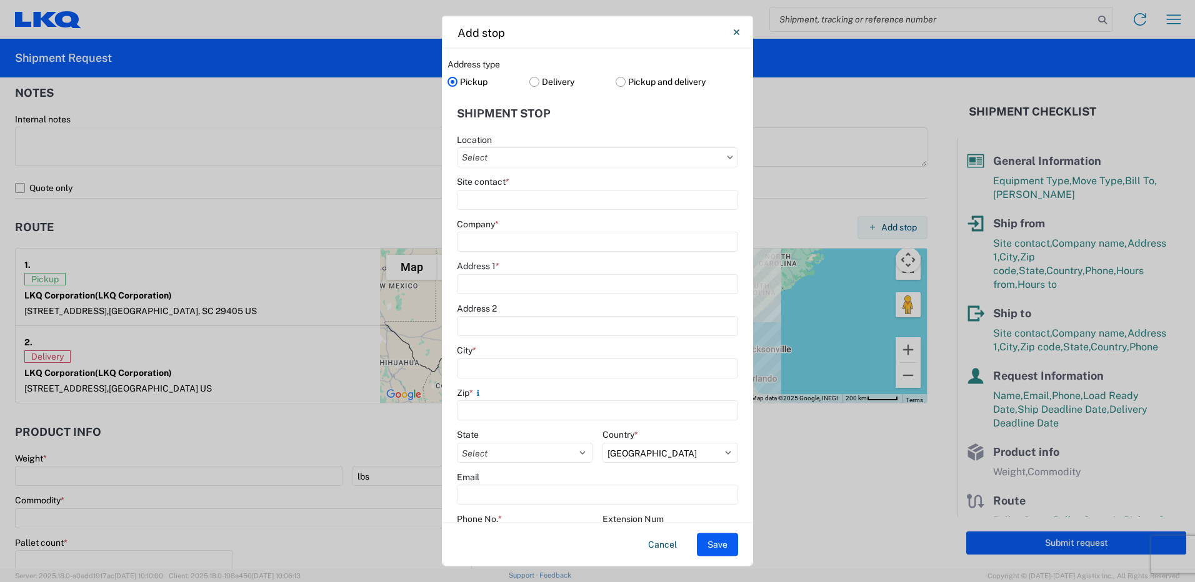
type input "1163 - LKQ Self Service - [GEOGRAPHIC_DATA]"
type input "LKQ Corporation"
type input "[STREET_ADDRESS]"
type input "Savannah"
type input "31408"
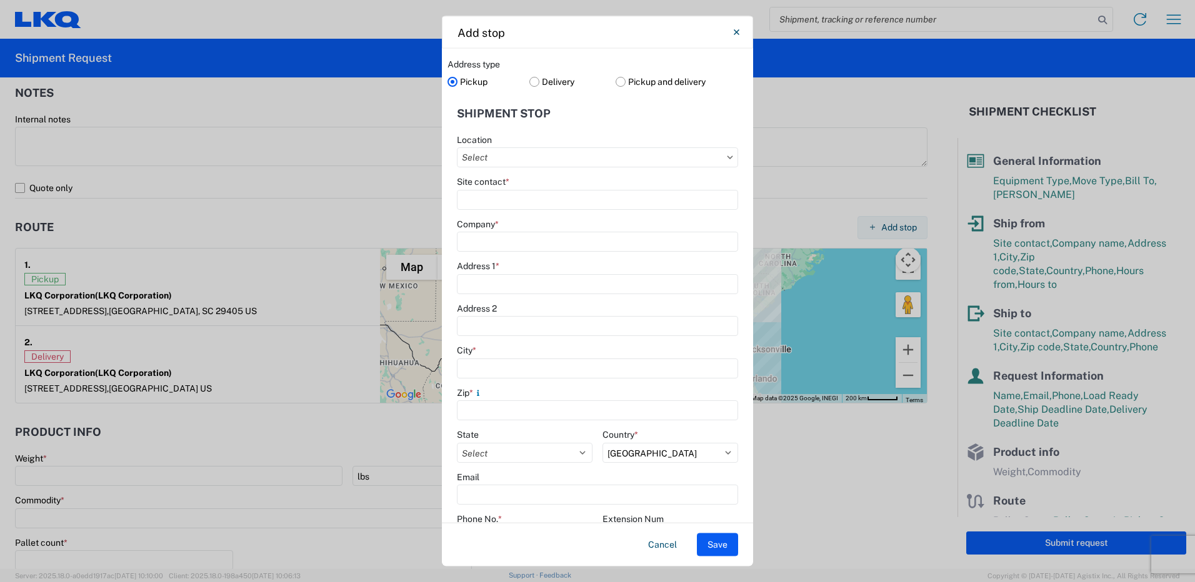
select select "GA"
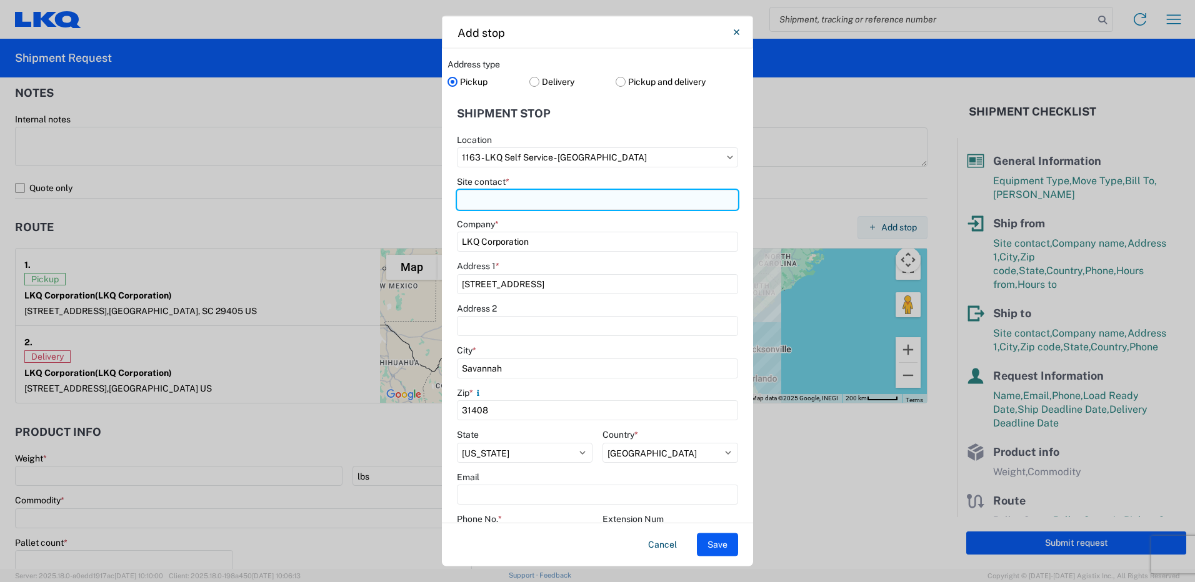
click at [524, 201] on input "Site contact *" at bounding box center [597, 199] width 281 height 20
type input "[PERSON_NAME]"
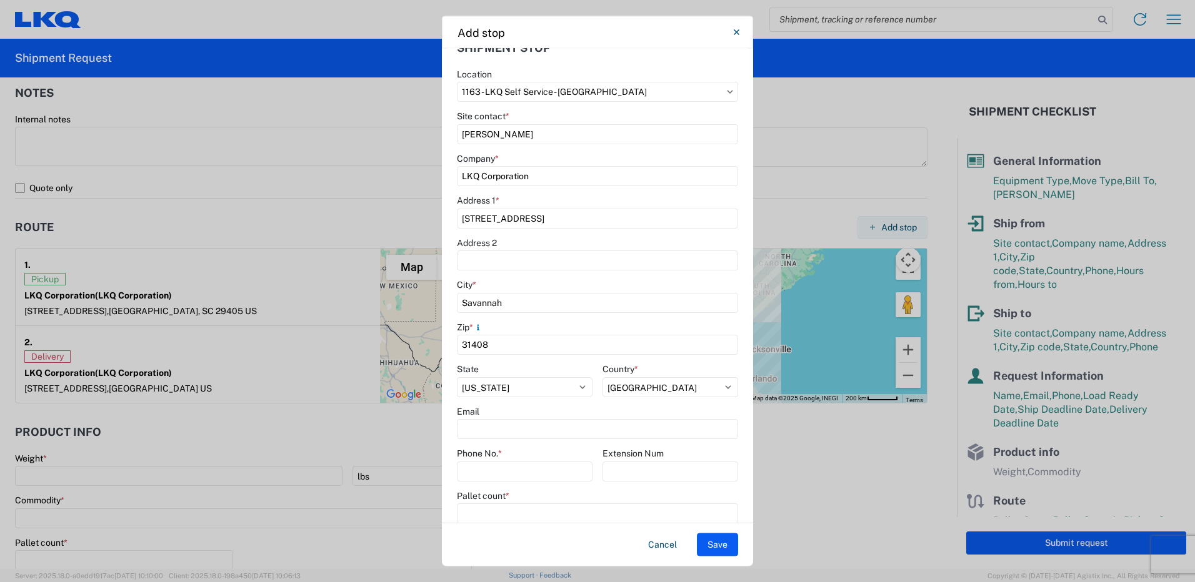
scroll to position [102, 0]
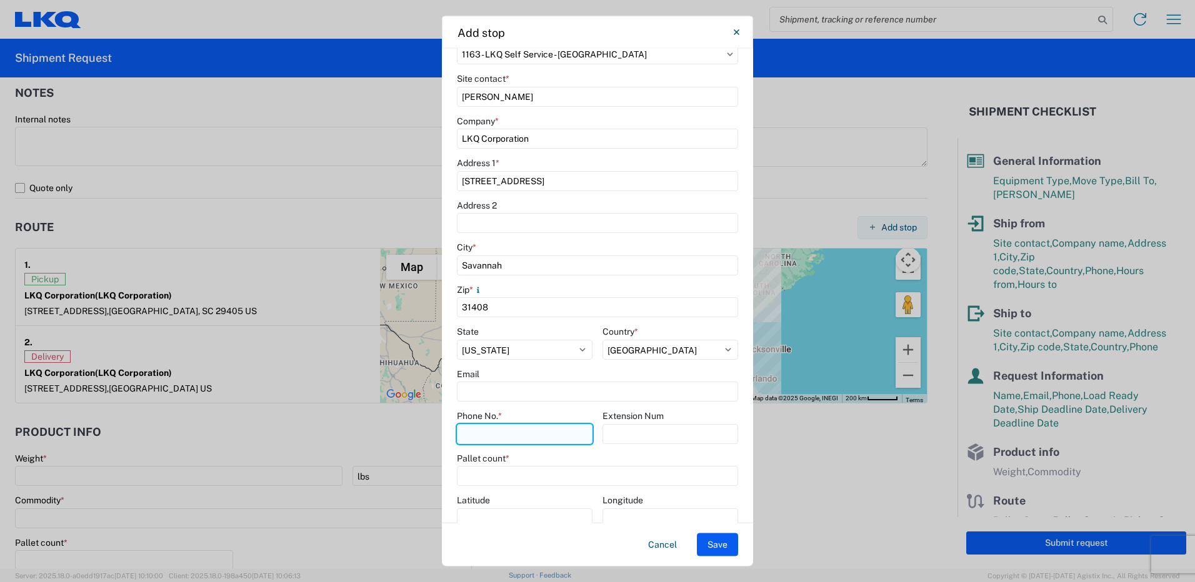
click at [482, 357] on input "Phone No. *" at bounding box center [525, 434] width 136 height 20
type input "8437545955"
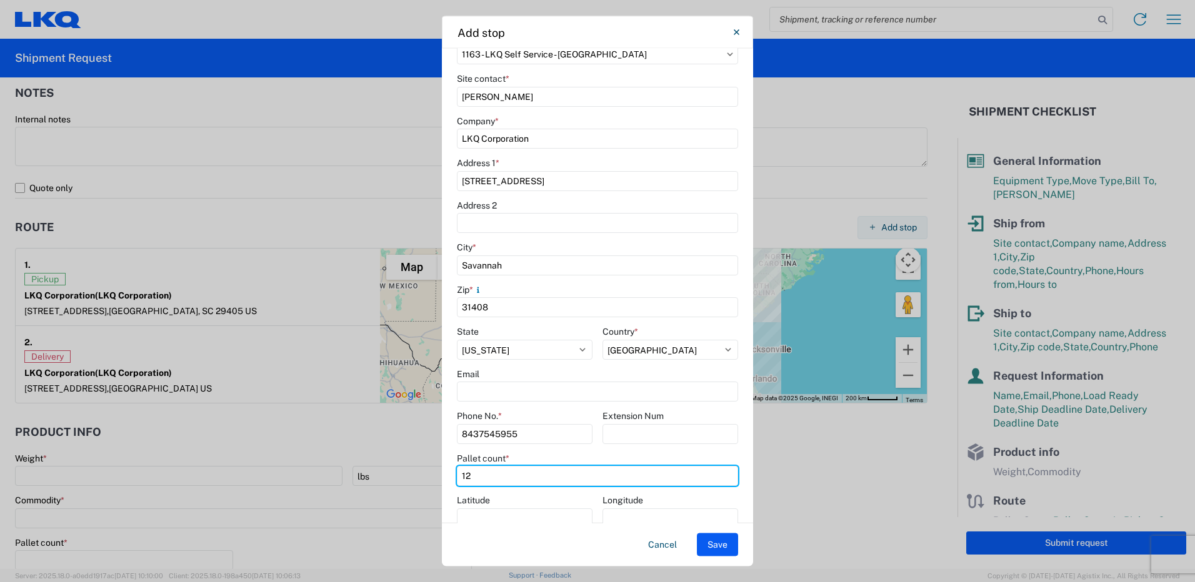
type input "12"
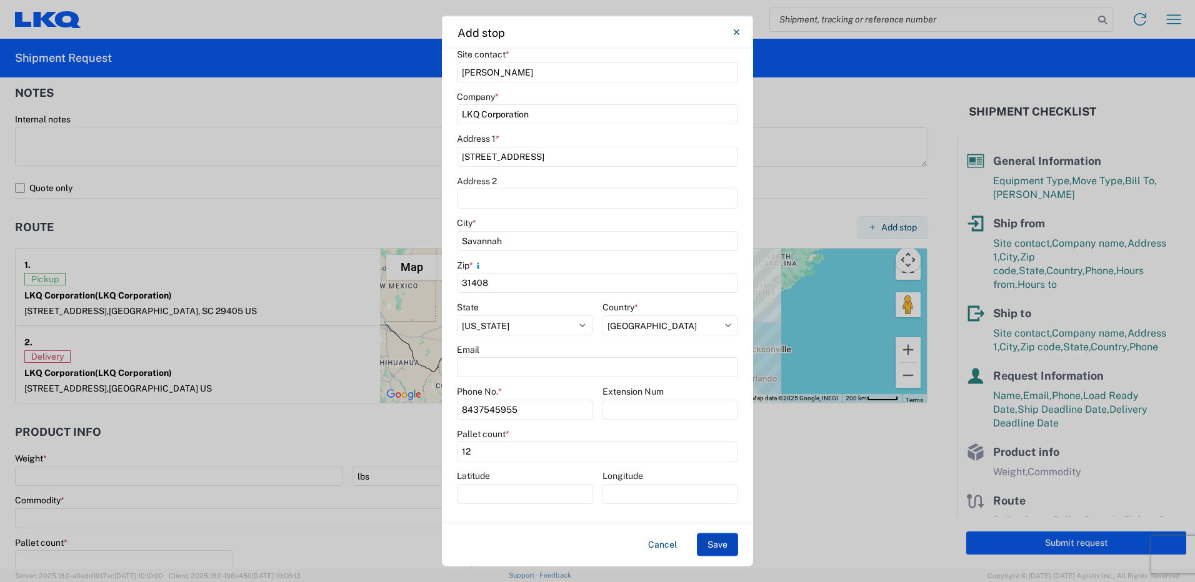
click at [716, 357] on button "Save" at bounding box center [717, 545] width 41 height 23
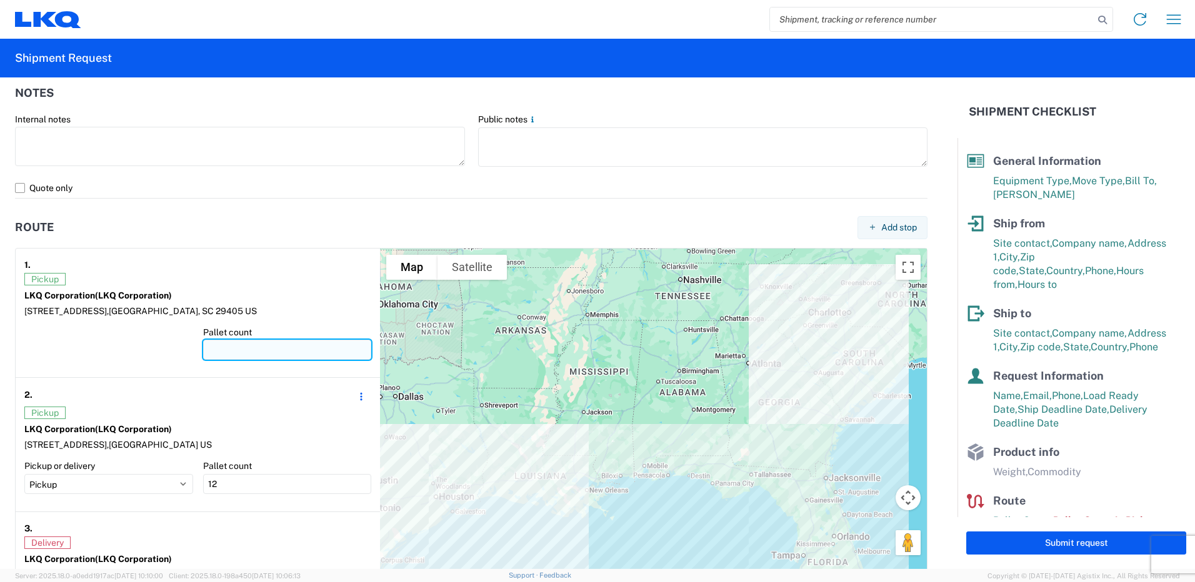
click at [225, 341] on input "number" at bounding box center [287, 350] width 169 height 20
type input "13"
type input "1"
type input "24"
type input "12"
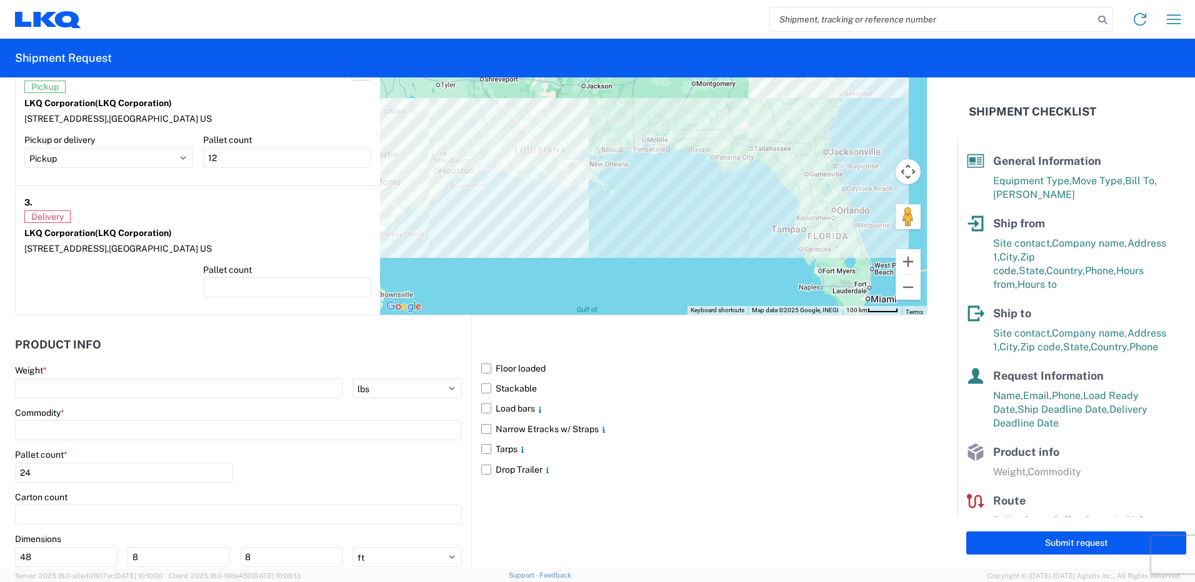
scroll to position [1246, 0]
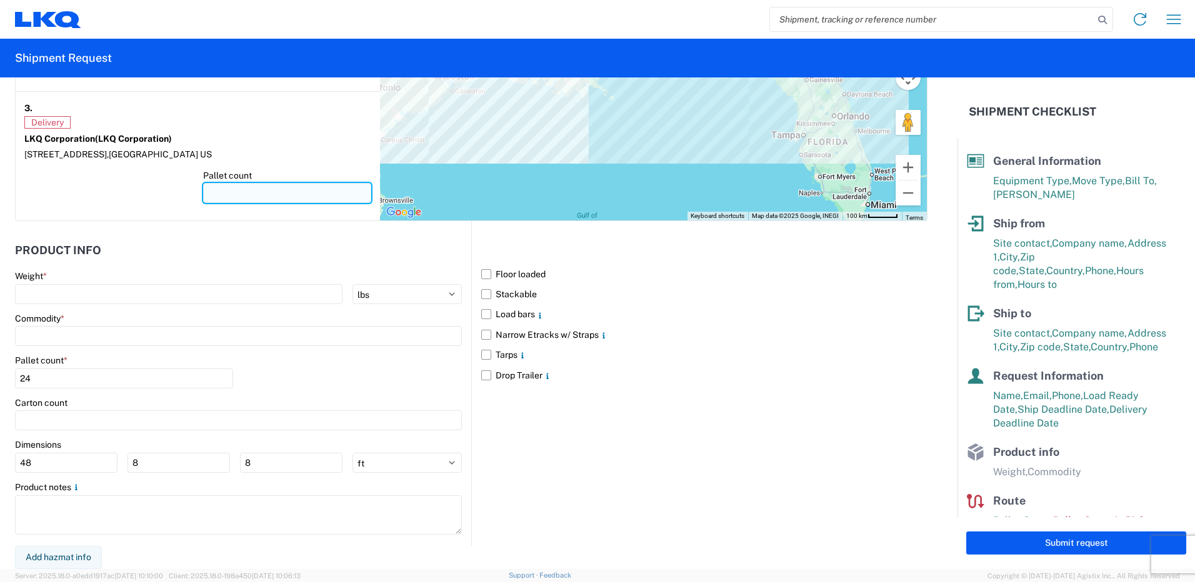
click at [227, 196] on input "number" at bounding box center [287, 193] width 169 height 20
type input "24"
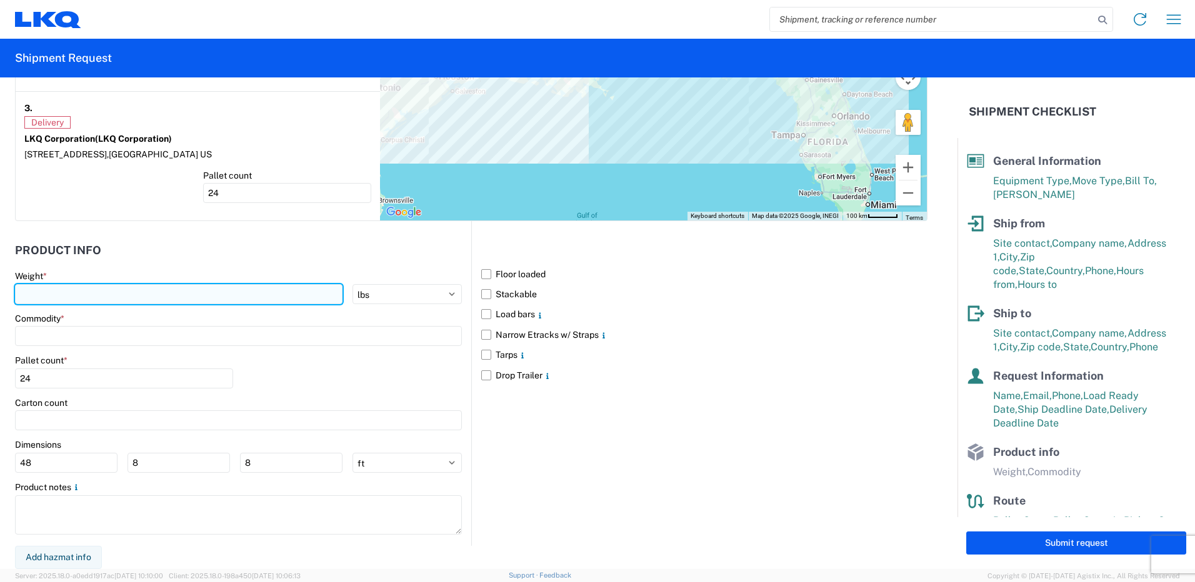
click at [240, 293] on input "number" at bounding box center [178, 294] width 327 height 20
type input "40000"
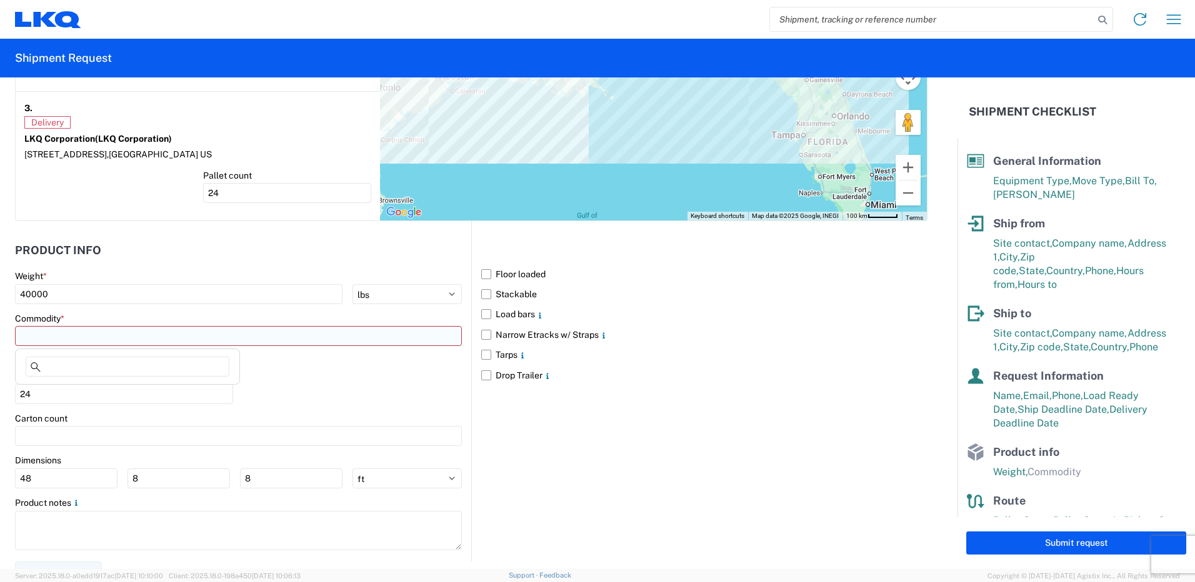
click at [289, 337] on input at bounding box center [238, 336] width 447 height 20
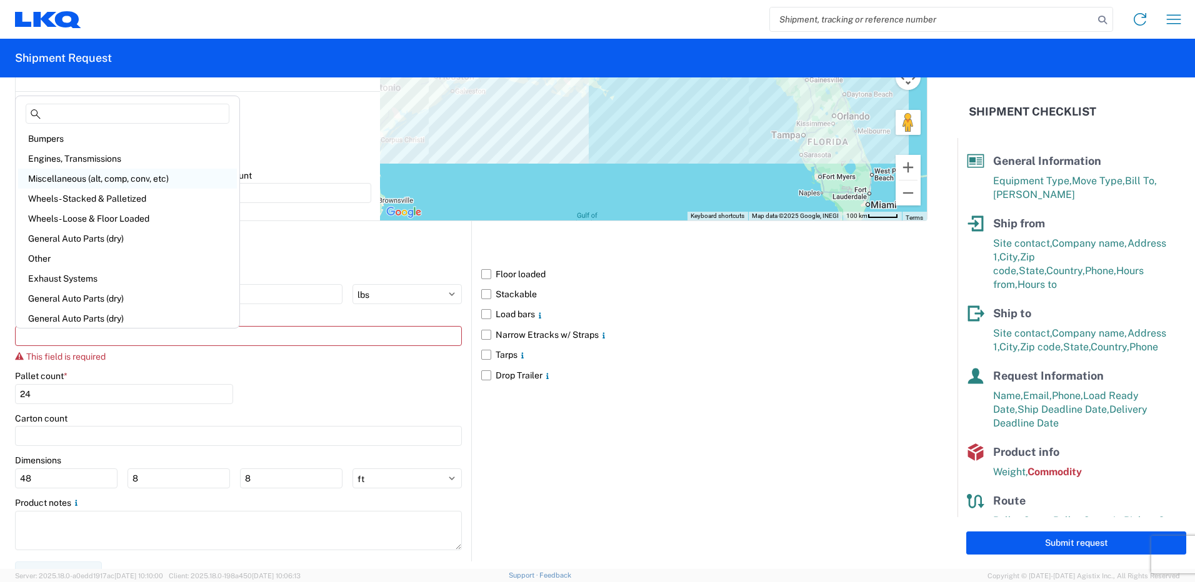
click at [122, 179] on div "Miscellaneous (alt, comp, conv, etc)" at bounding box center [127, 179] width 219 height 20
type input "Miscellaneous (alt, comp, conv, etc)"
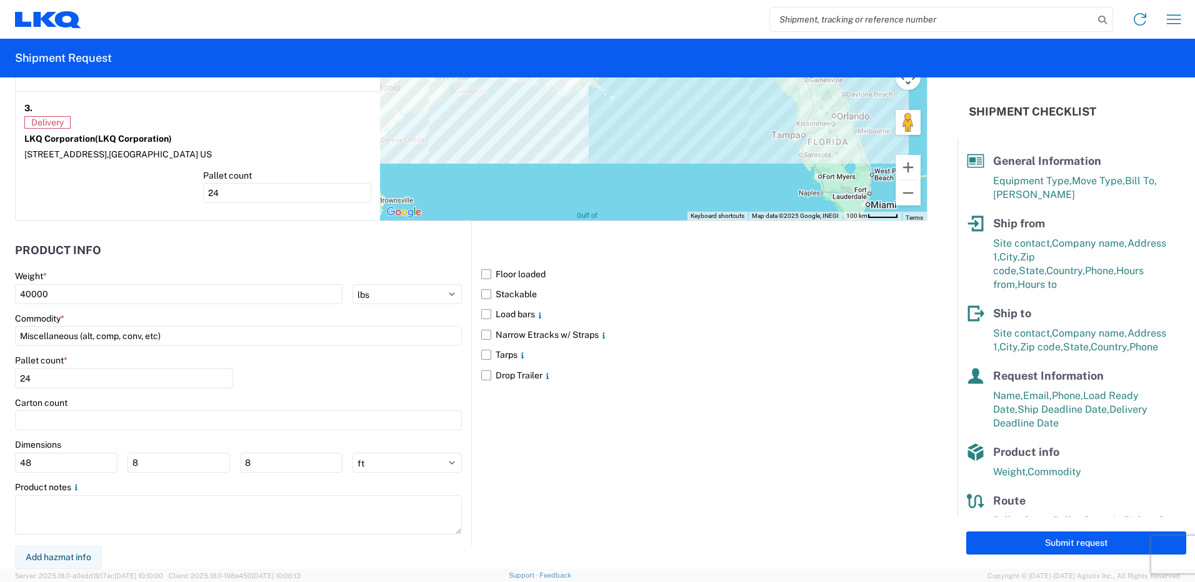
click at [504, 273] on label "Floor loaded" at bounding box center [704, 274] width 446 height 20
click at [0, 0] on input "Floor loaded" at bounding box center [0, 0] width 0 height 0
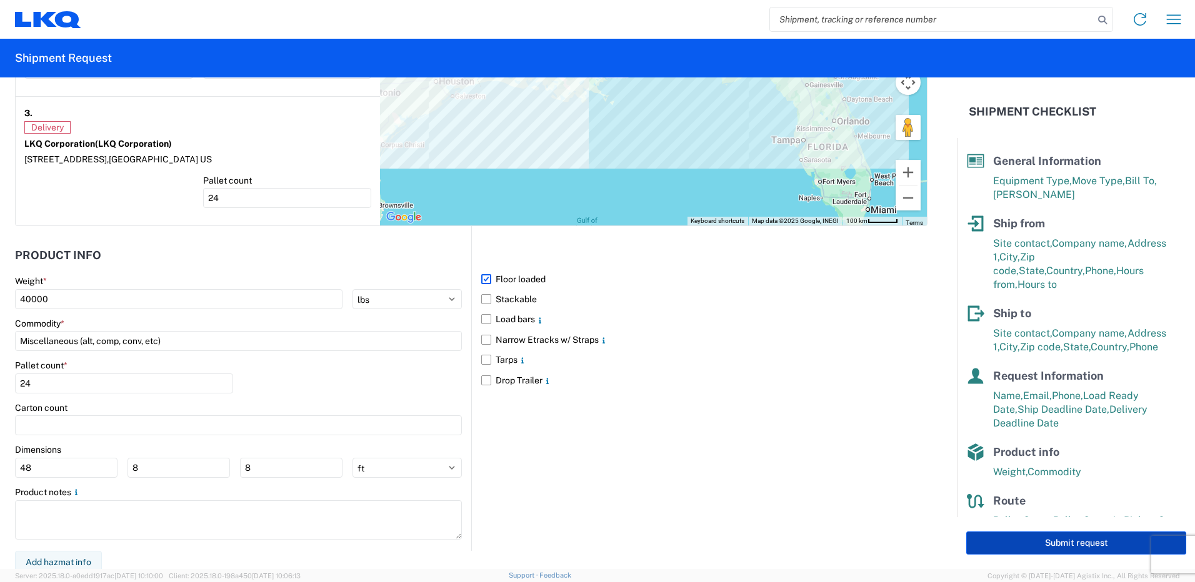
click at [794, 357] on button "Submit request" at bounding box center [1076, 543] width 220 height 23
select select "US"
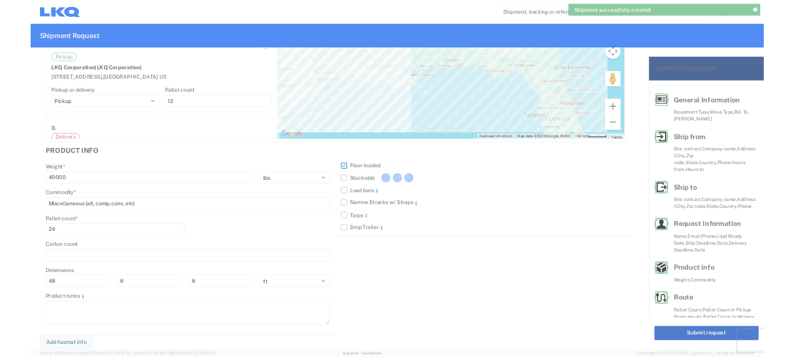
scroll to position [1090, 0]
